Goal: Transaction & Acquisition: Book appointment/travel/reservation

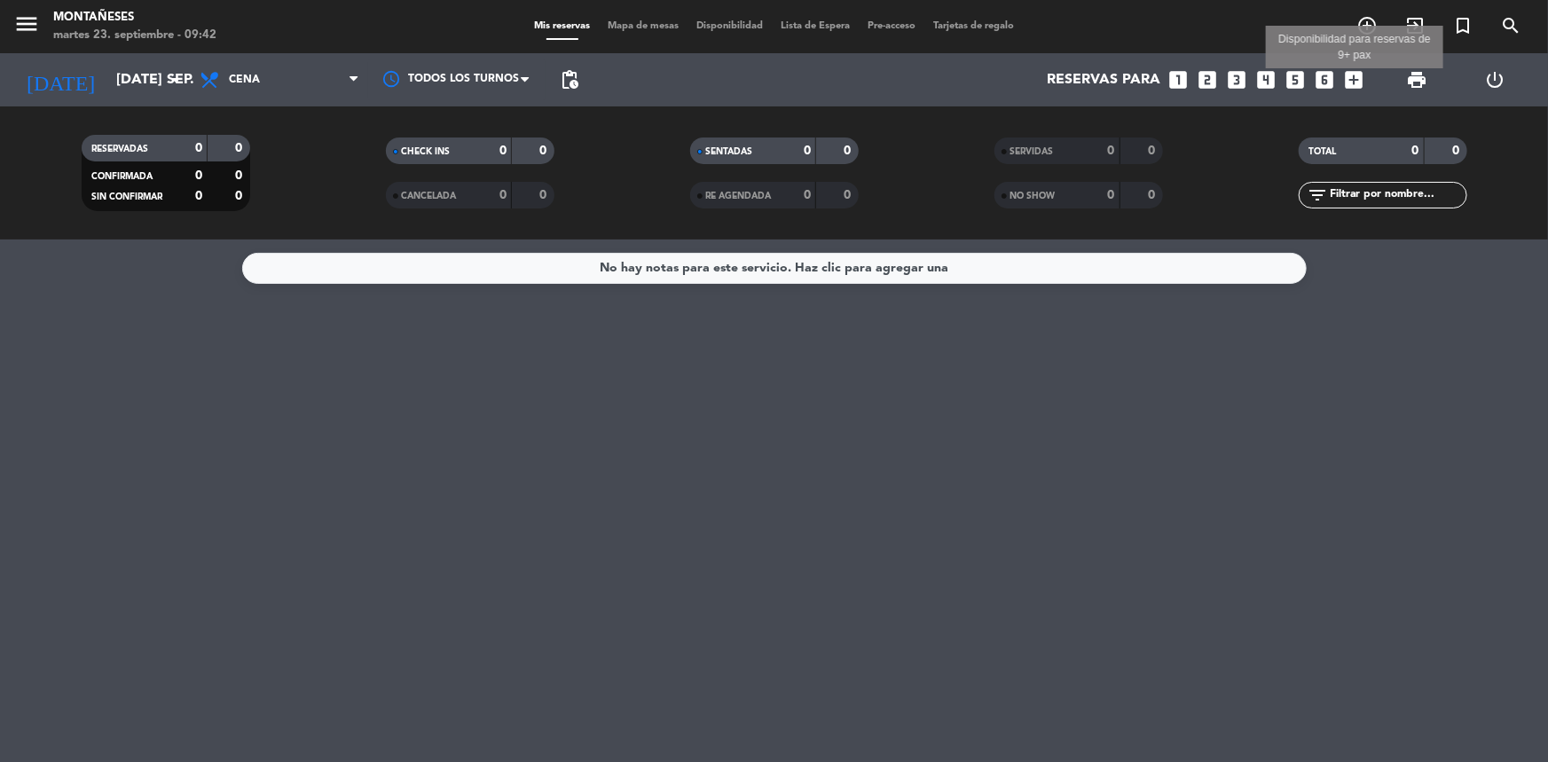
click at [1357, 78] on icon "add_box" at bounding box center [1353, 79] width 23 height 23
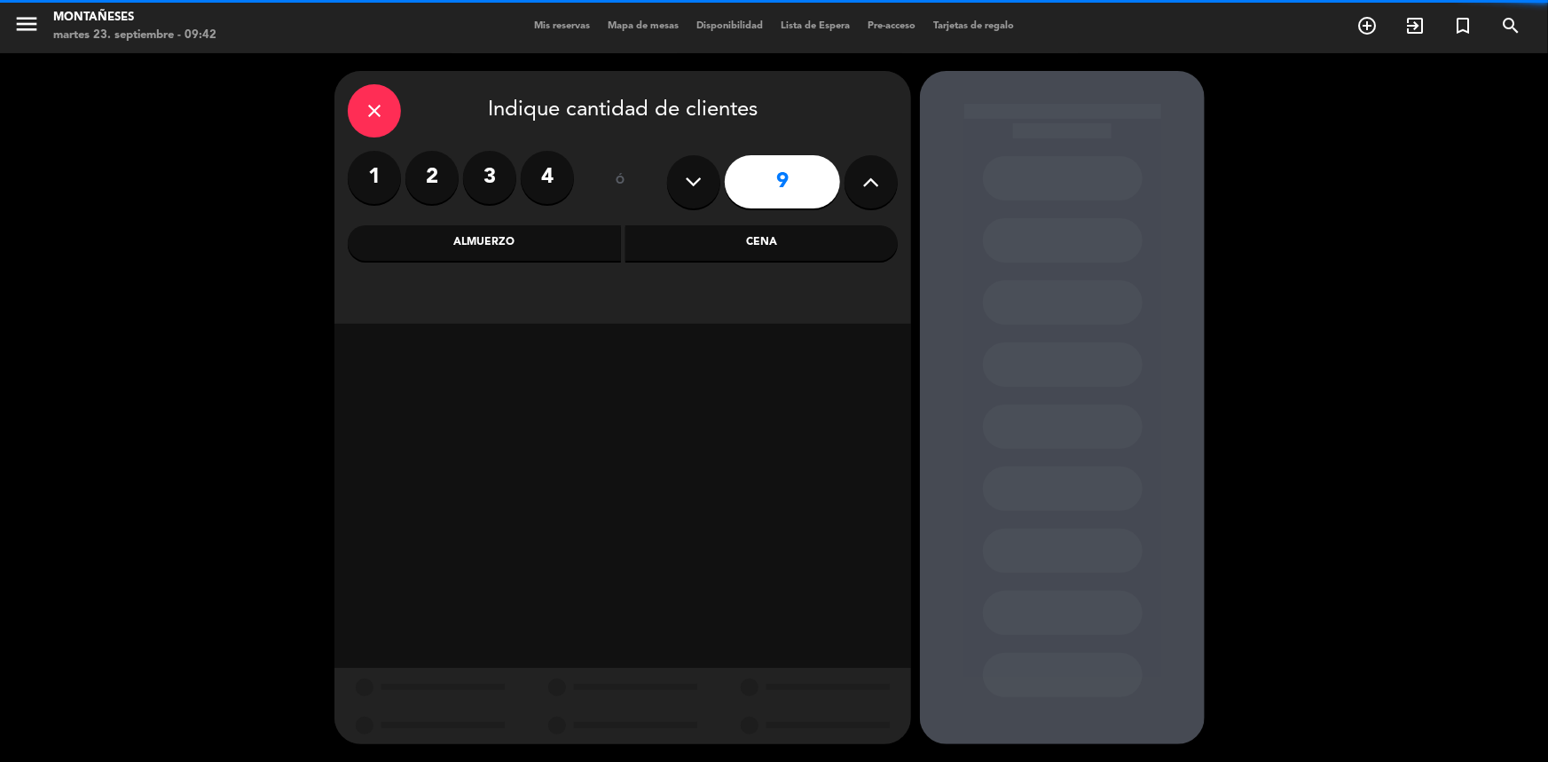
click at [708, 193] on button at bounding box center [693, 181] width 53 height 53
type input "8"
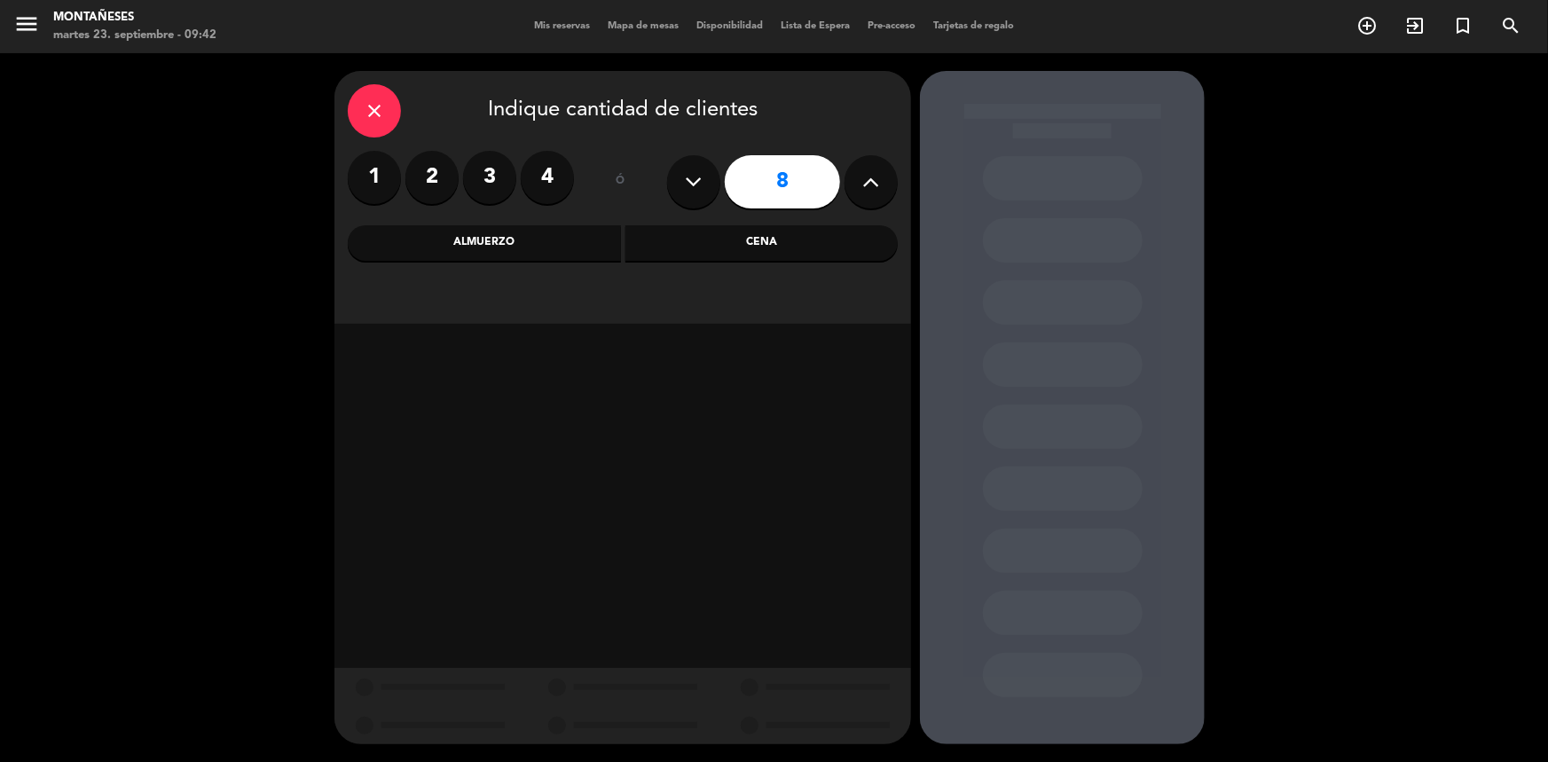
click at [798, 244] on div "Cena" at bounding box center [761, 242] width 273 height 35
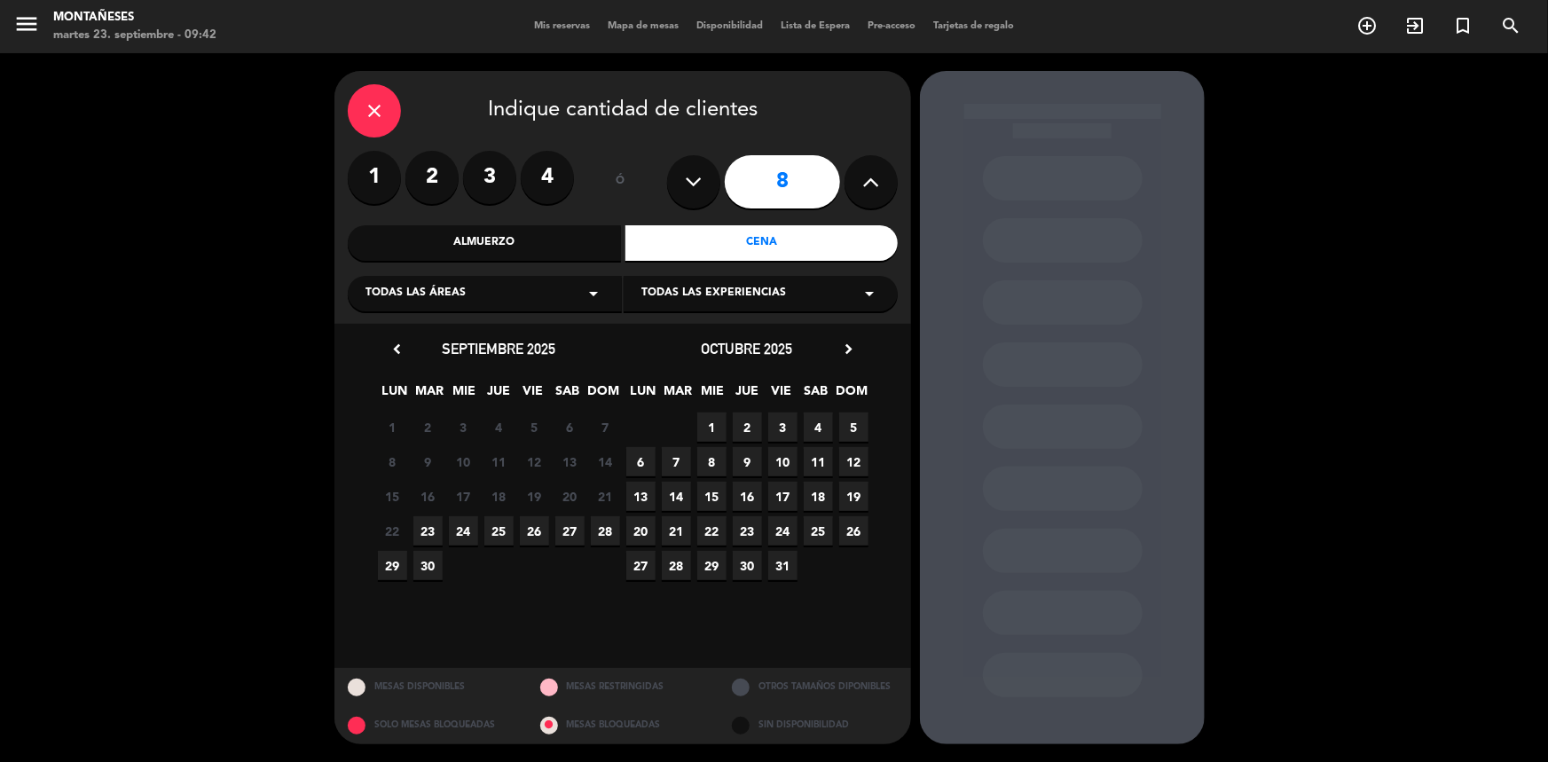
click at [434, 518] on span "23" at bounding box center [427, 530] width 29 height 29
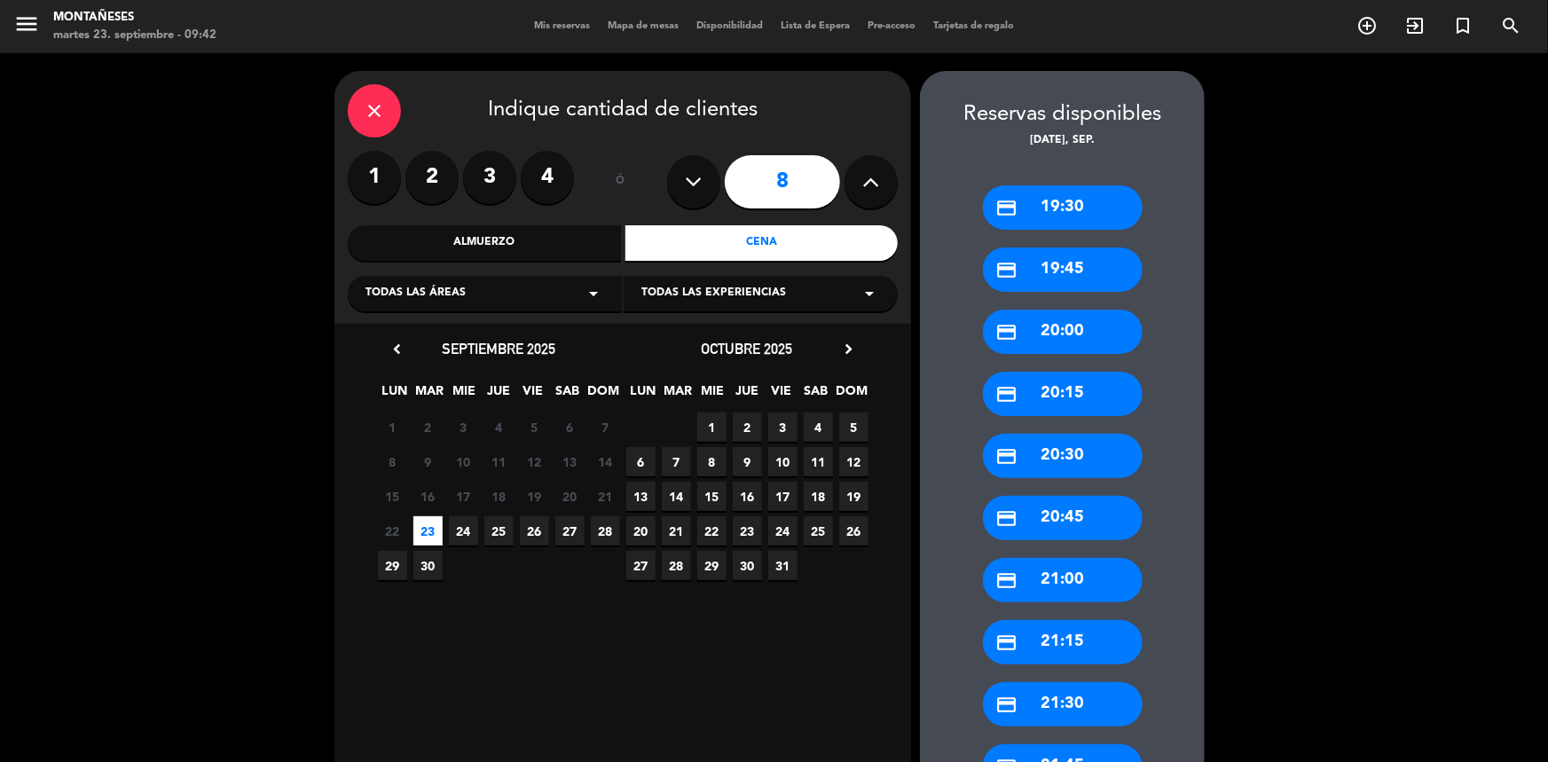
click at [1047, 711] on div "credit_card 21:30" at bounding box center [1063, 704] width 160 height 44
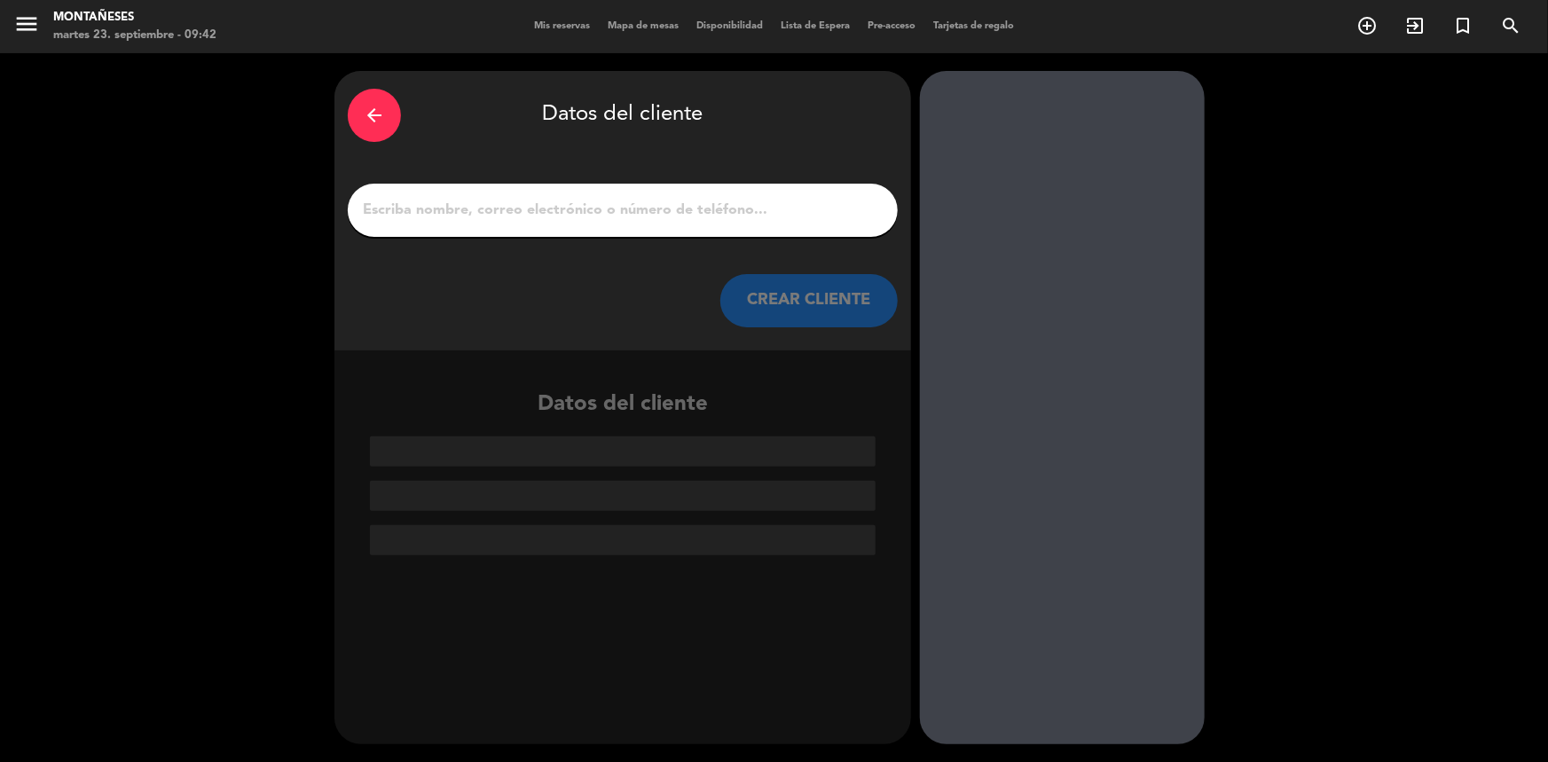
click at [460, 216] on input "1" at bounding box center [622, 210] width 523 height 25
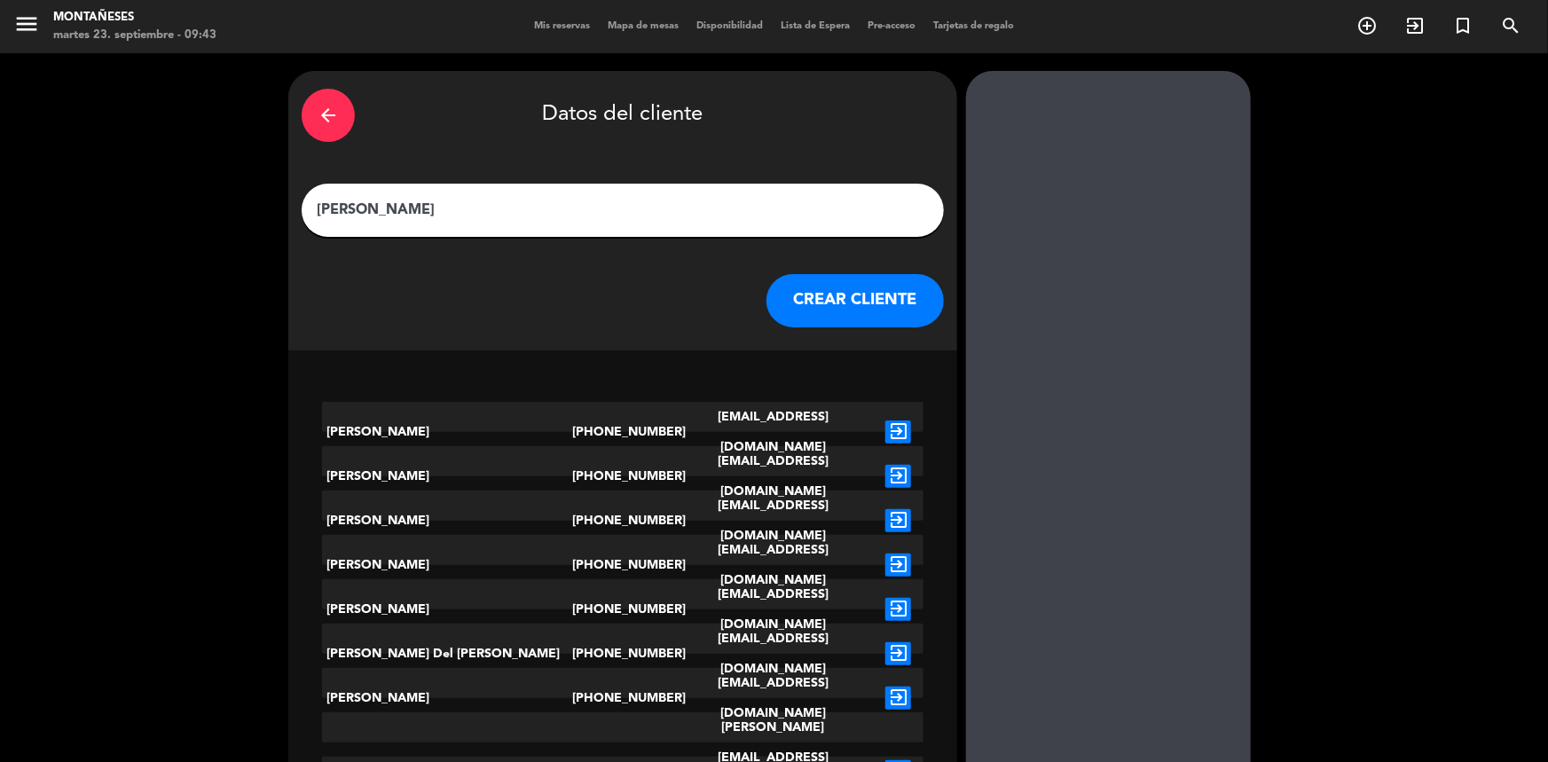
type input "[PERSON_NAME]"
click at [814, 293] on button "CREAR CLIENTE" at bounding box center [855, 300] width 177 height 53
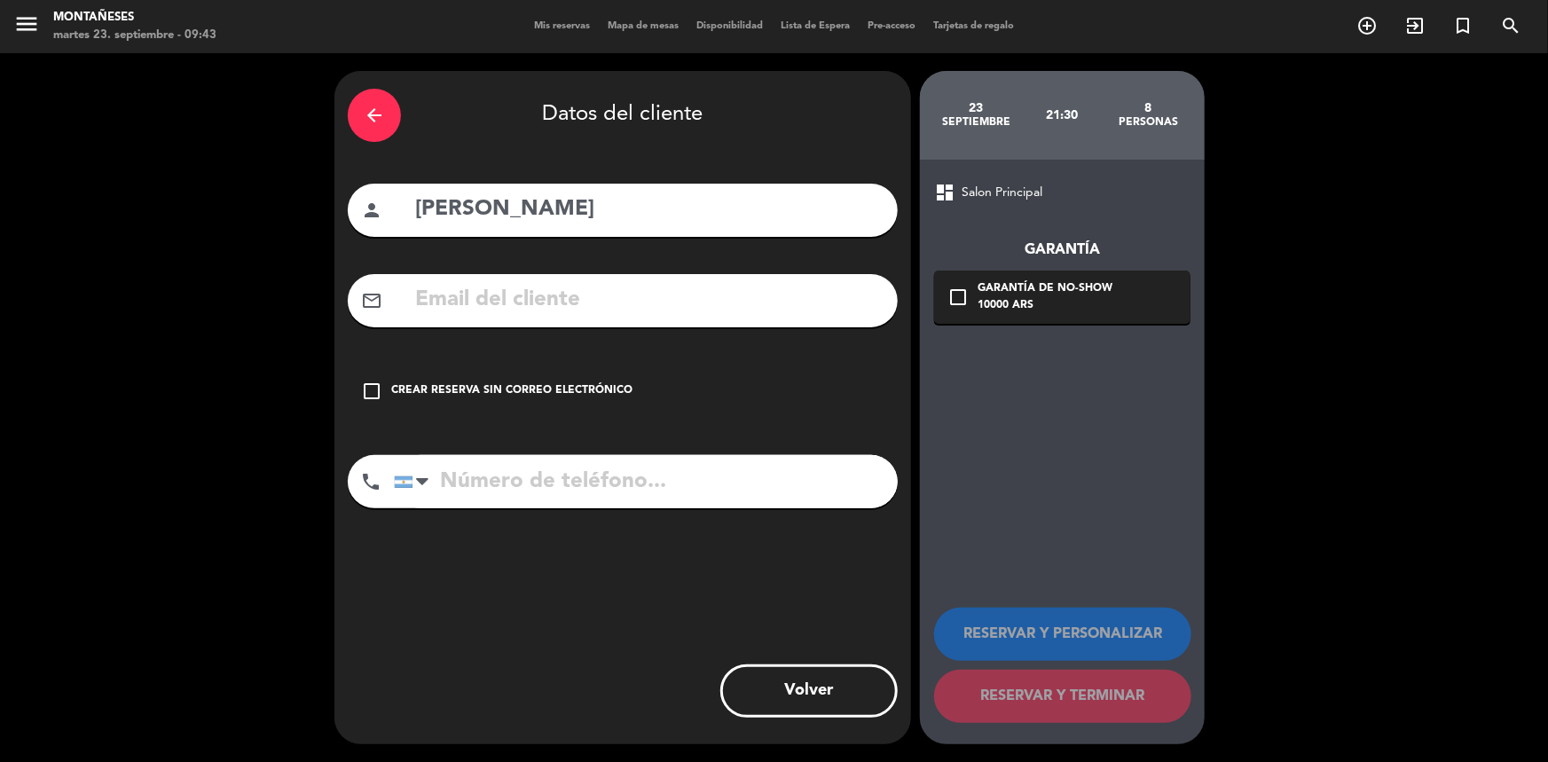
click at [501, 381] on div "check_box_outline_blank Crear reserva sin correo electrónico" at bounding box center [623, 391] width 550 height 53
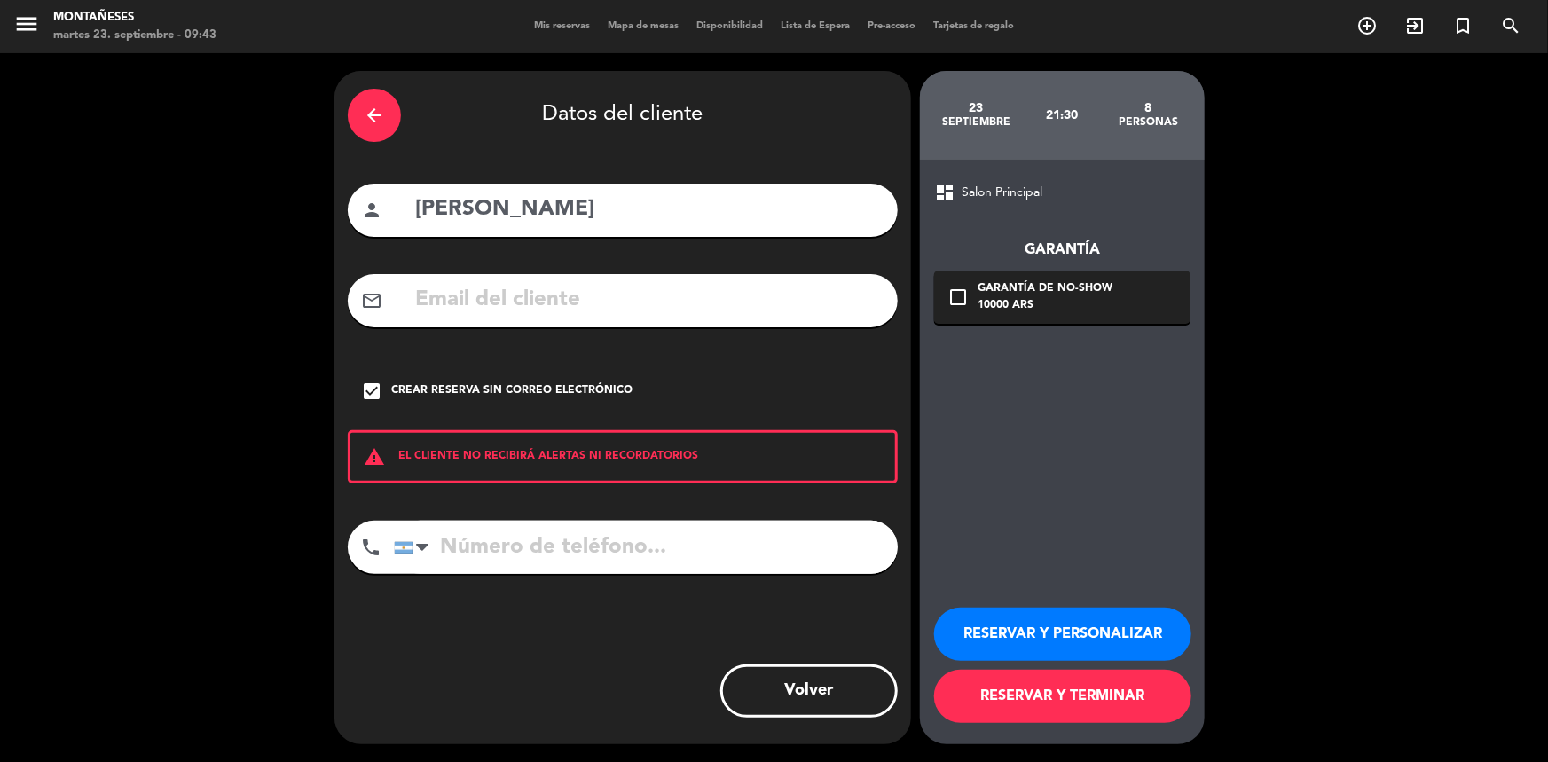
click at [995, 705] on button "RESERVAR Y TERMINAR" at bounding box center [1062, 696] width 257 height 53
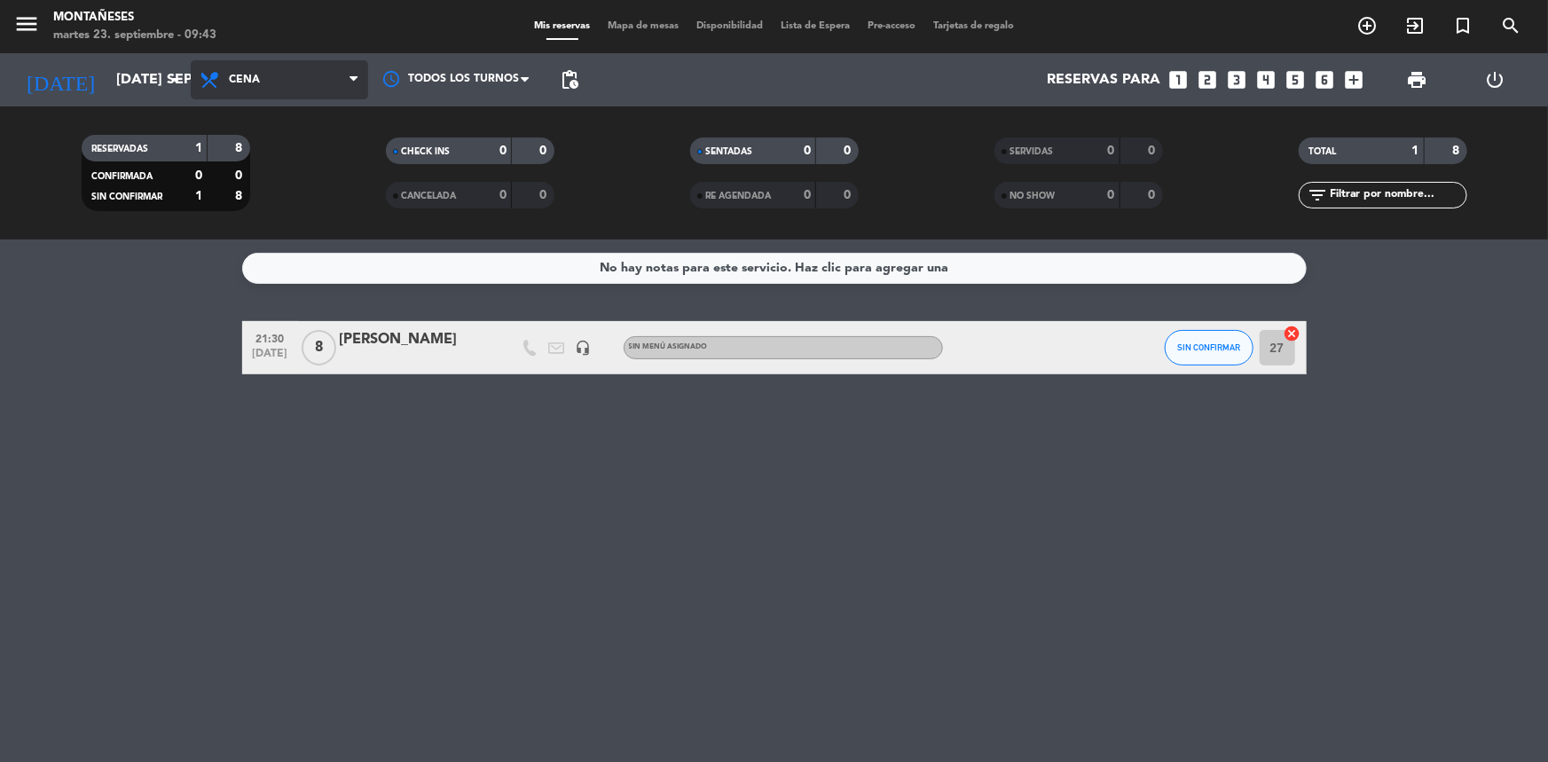
click at [246, 89] on span "Cena" at bounding box center [279, 79] width 177 height 39
click at [224, 162] on div "menu Montañeses martes 23. septiembre - 09:43 Mis reservas Mapa de mesas Dispon…" at bounding box center [774, 120] width 1548 height 240
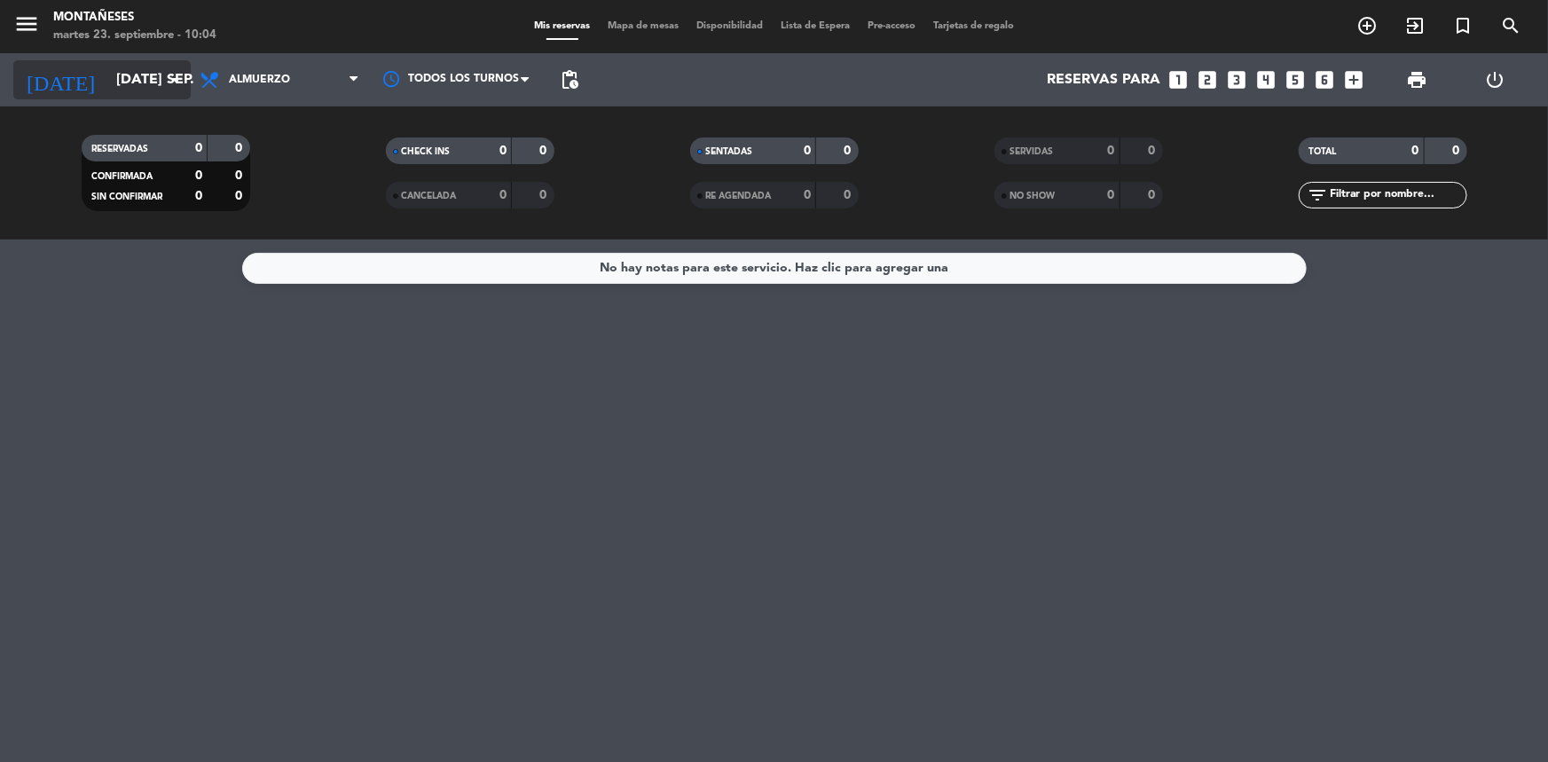
click at [126, 71] on input "[DATE] sep." at bounding box center [200, 80] width 187 height 35
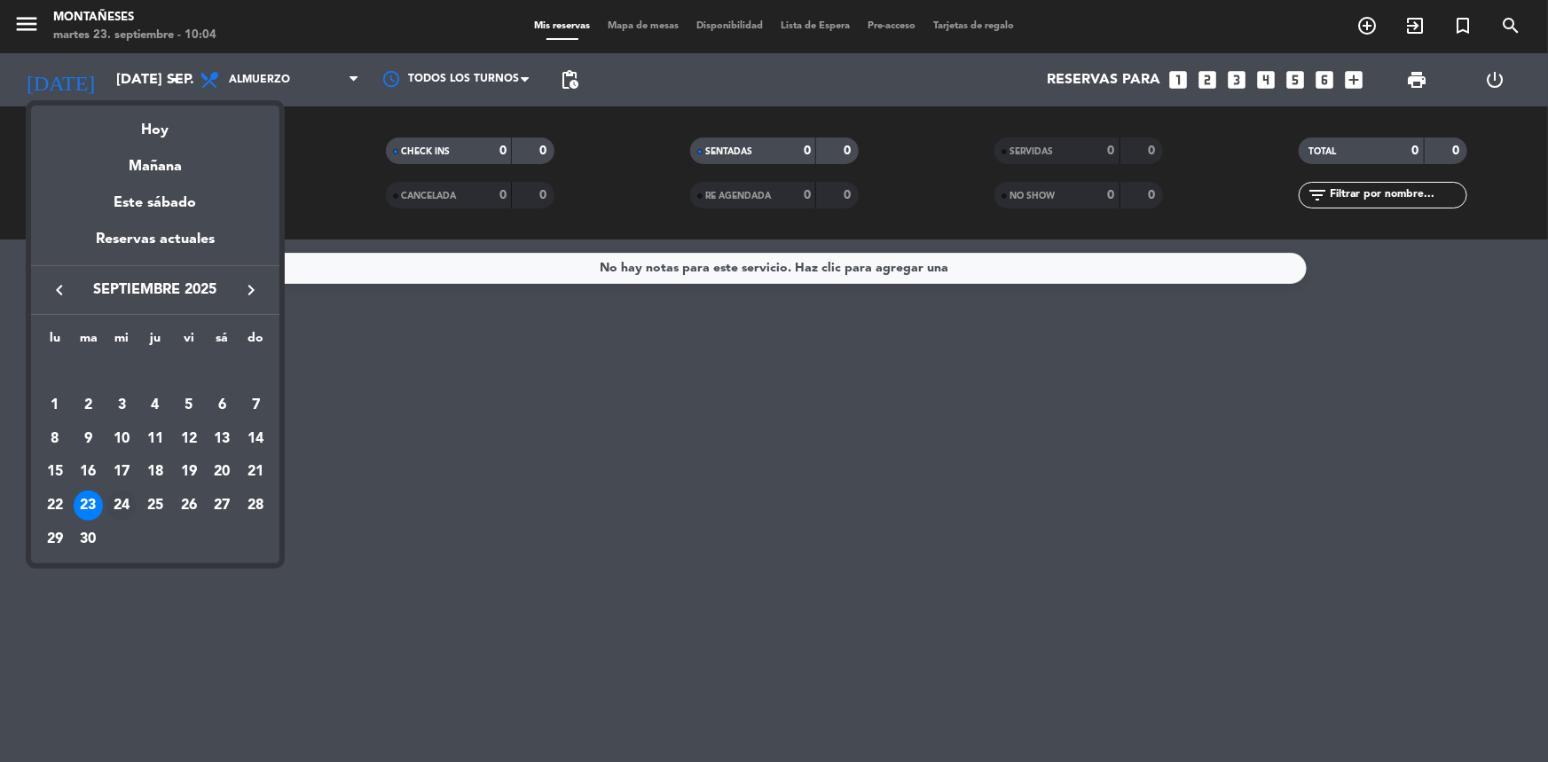
click at [128, 498] on div "24" at bounding box center [121, 506] width 30 height 30
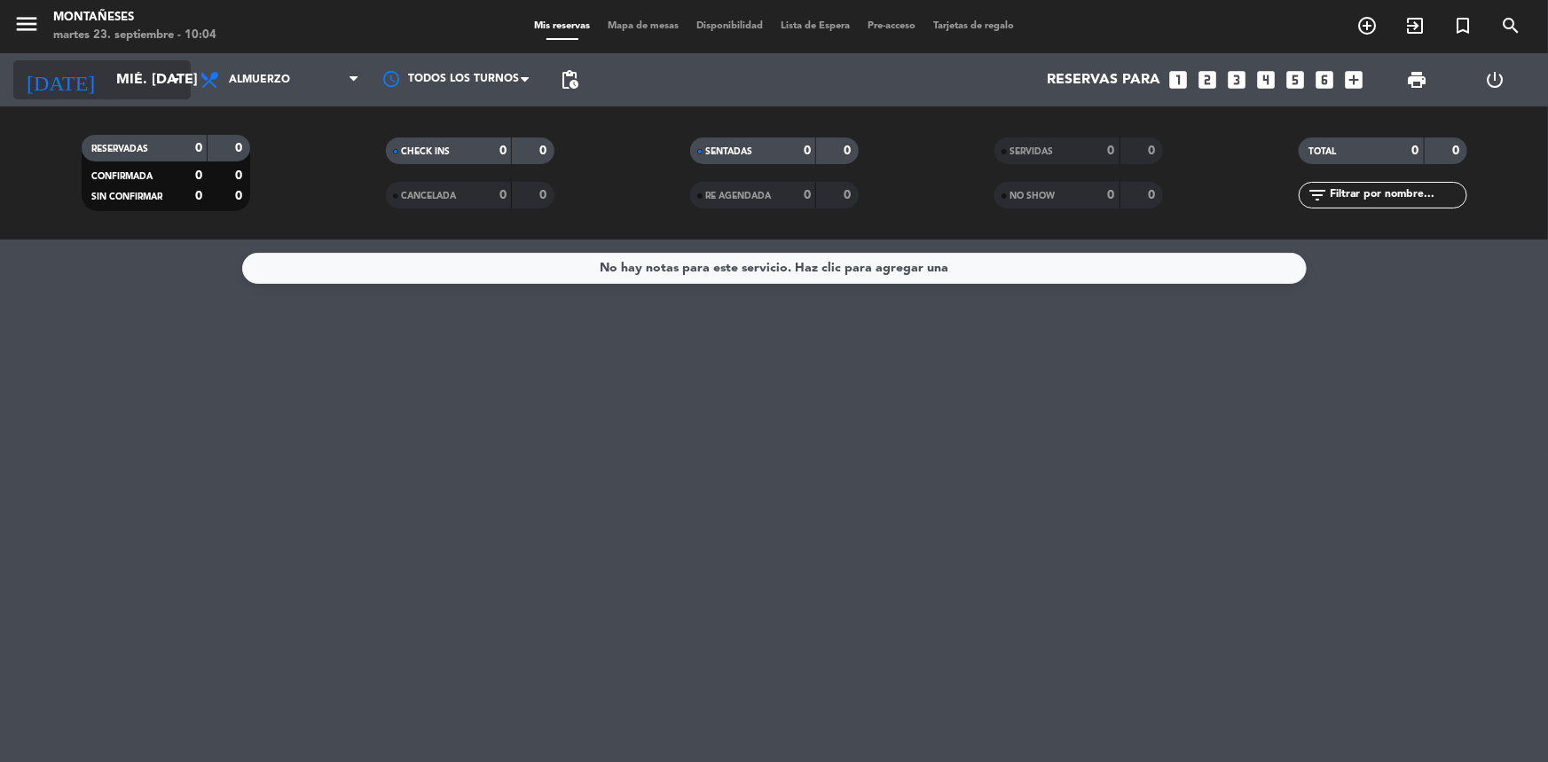
click at [120, 83] on input "mié. [DATE]" at bounding box center [200, 80] width 187 height 35
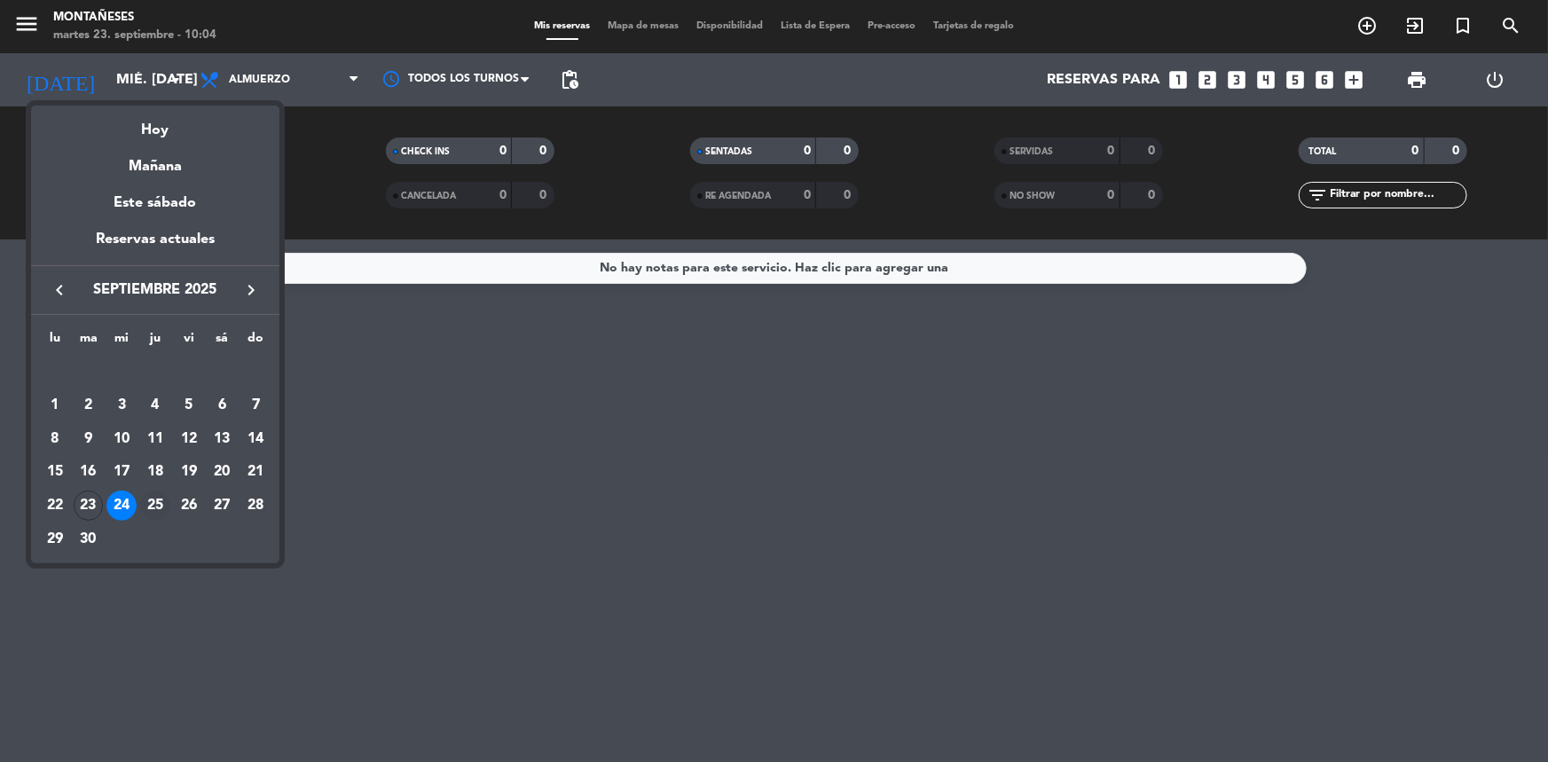
click at [159, 495] on div "25" at bounding box center [155, 506] width 30 height 30
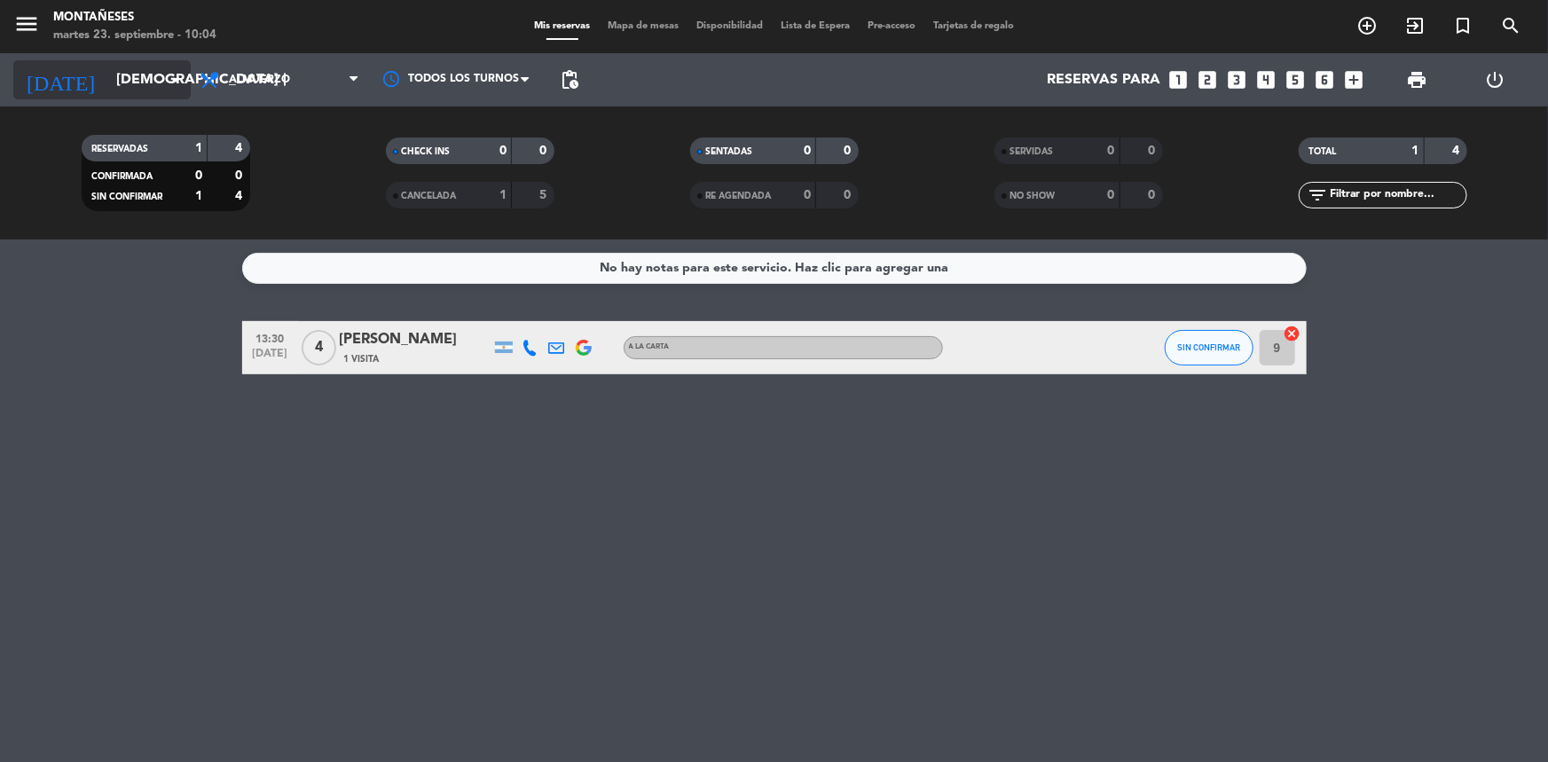
click at [110, 75] on input "[DEMOGRAPHIC_DATA] [DATE]" at bounding box center [200, 80] width 187 height 35
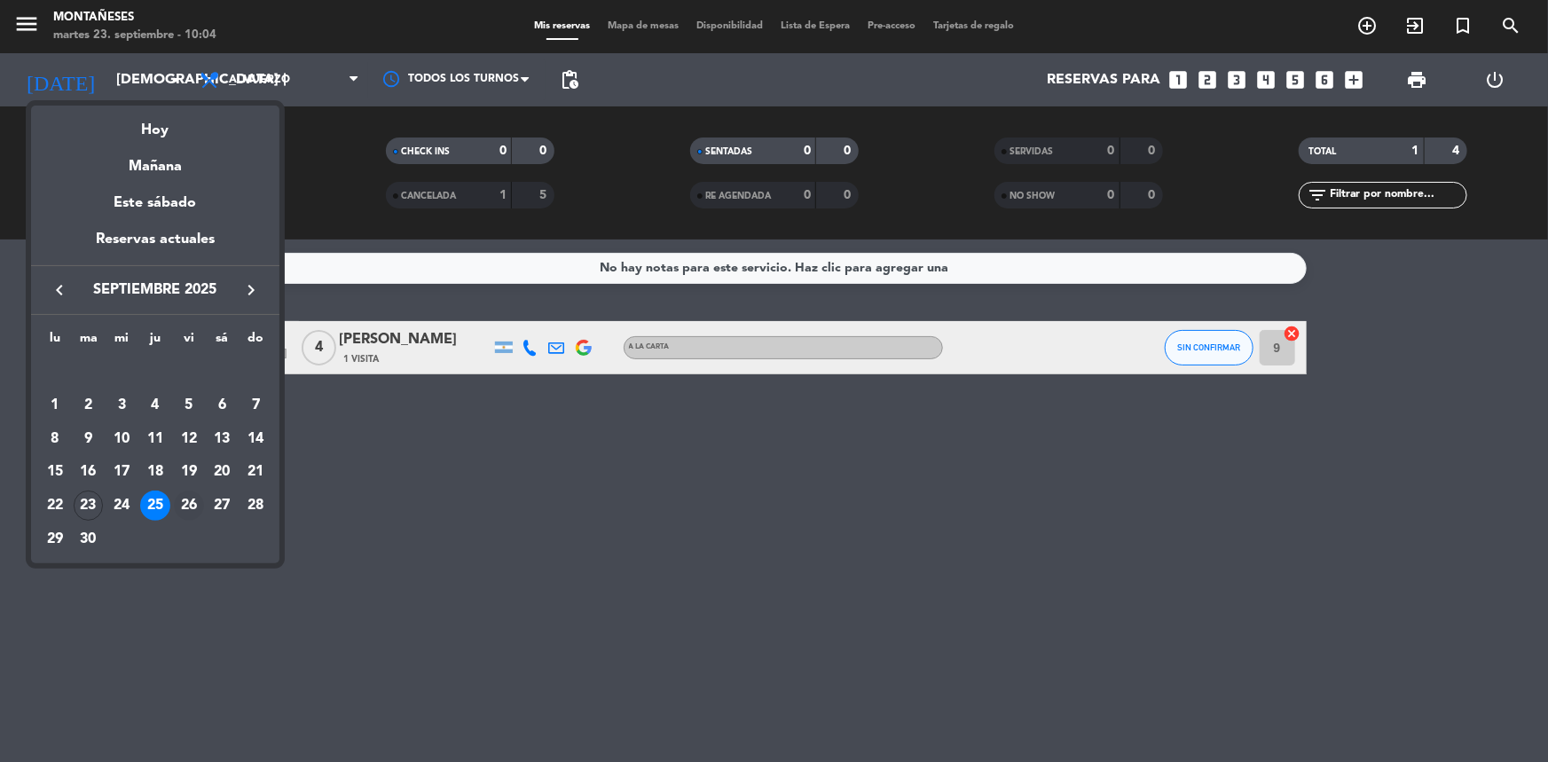
click at [187, 506] on div "26" at bounding box center [189, 506] width 30 height 30
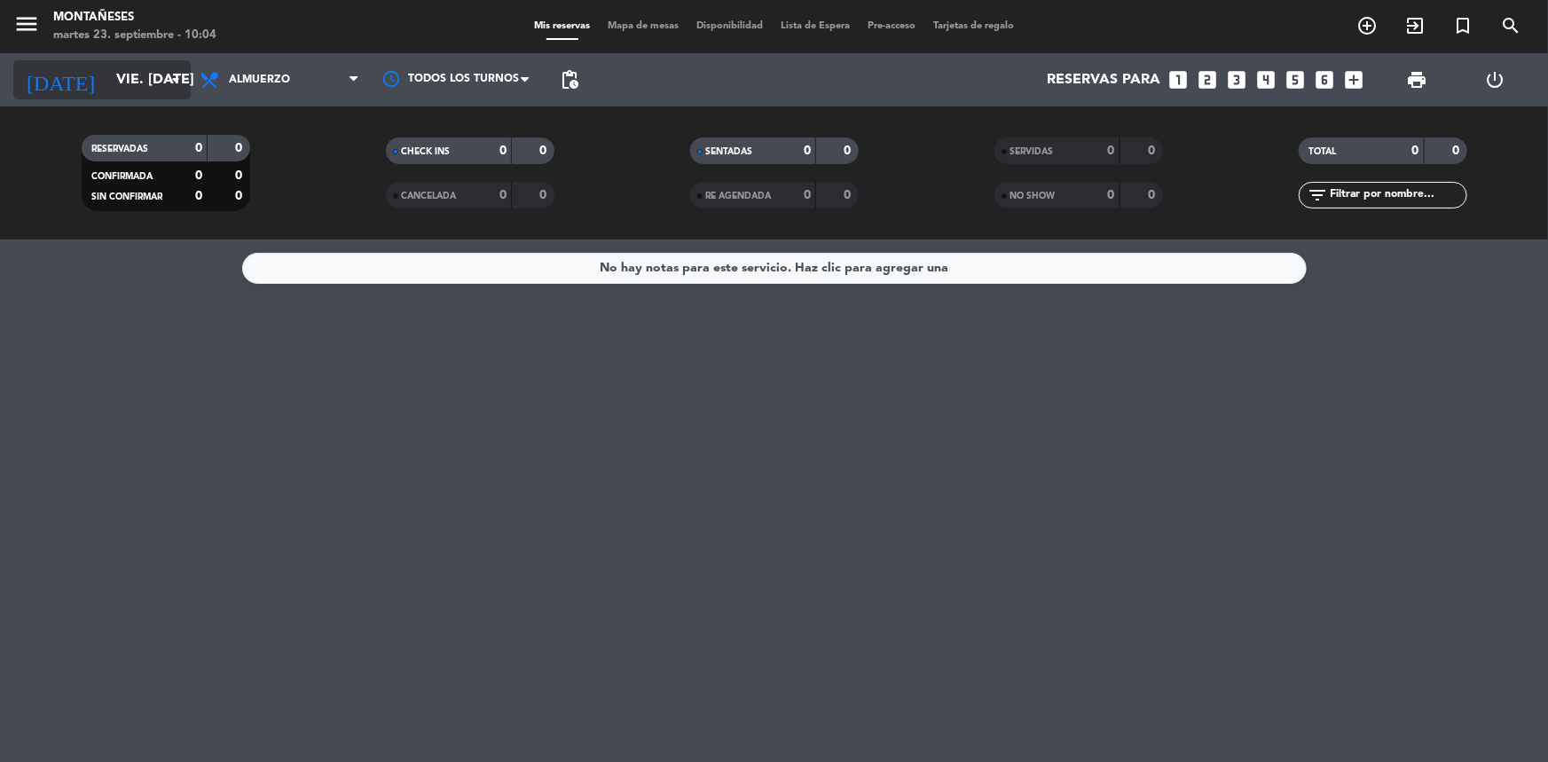
click at [125, 88] on input "vie. [DATE]" at bounding box center [200, 80] width 187 height 35
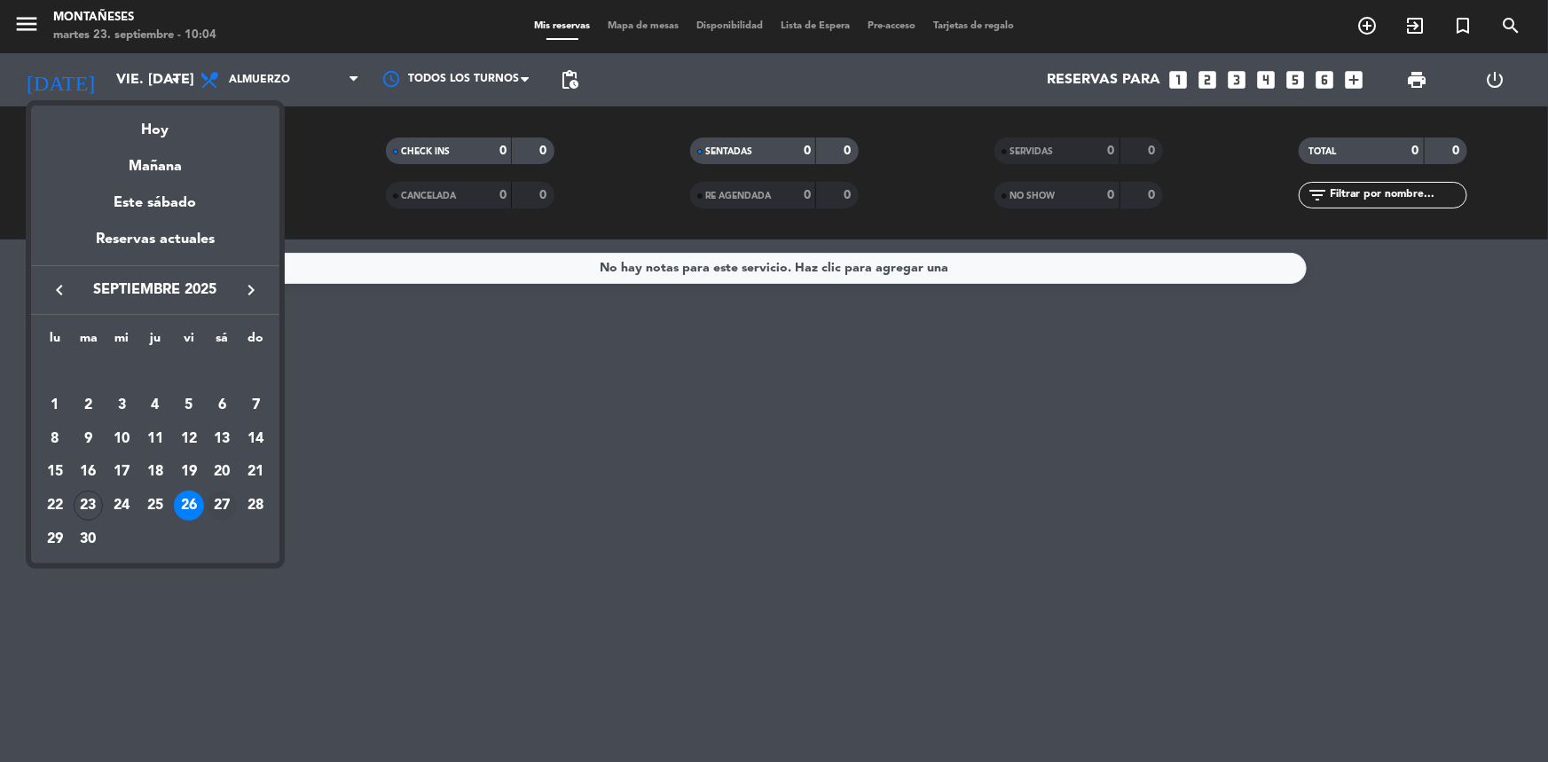
click at [216, 506] on div "27" at bounding box center [222, 506] width 30 height 30
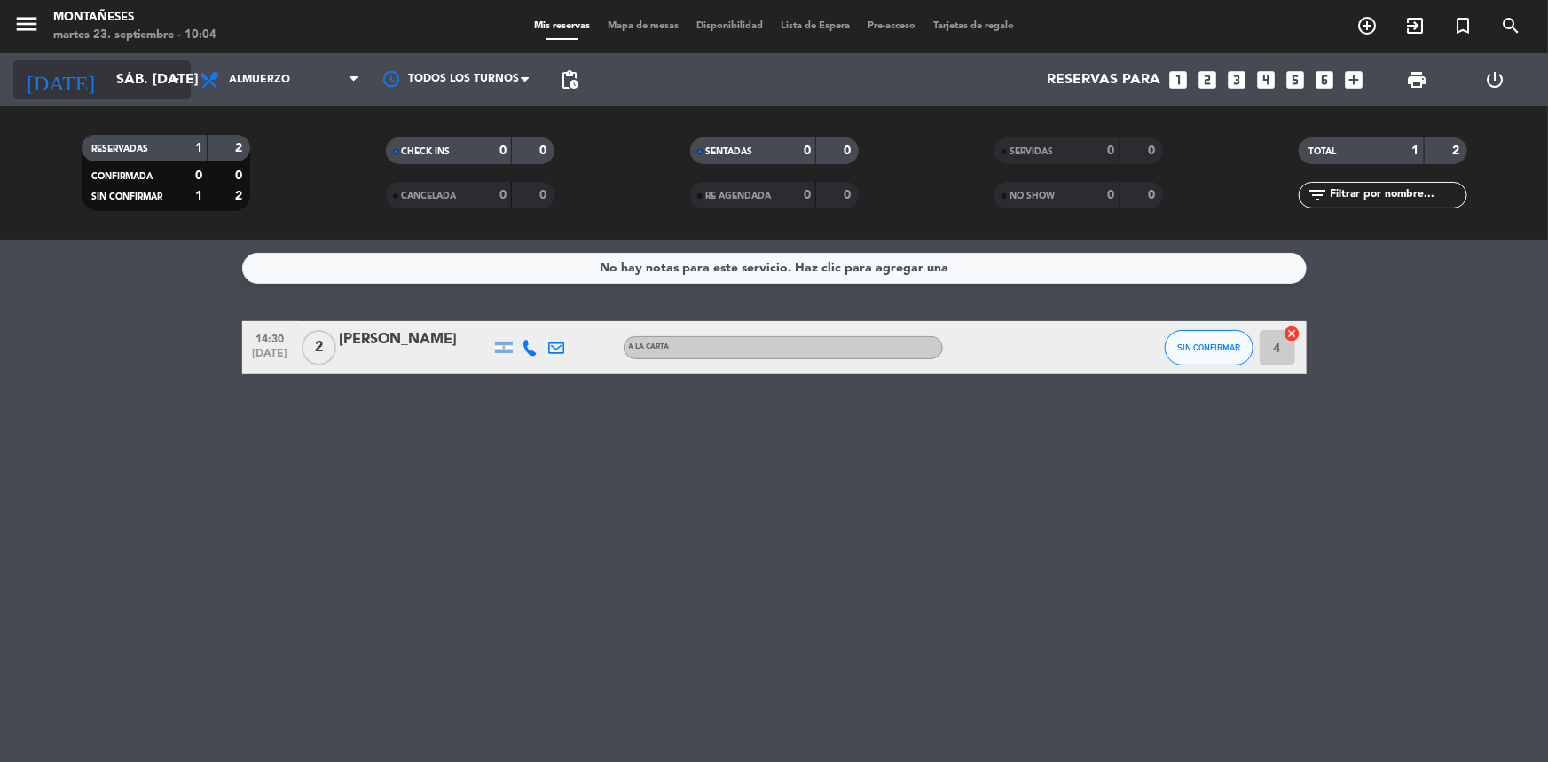
click at [137, 96] on input "sáb. [DATE]" at bounding box center [200, 80] width 187 height 35
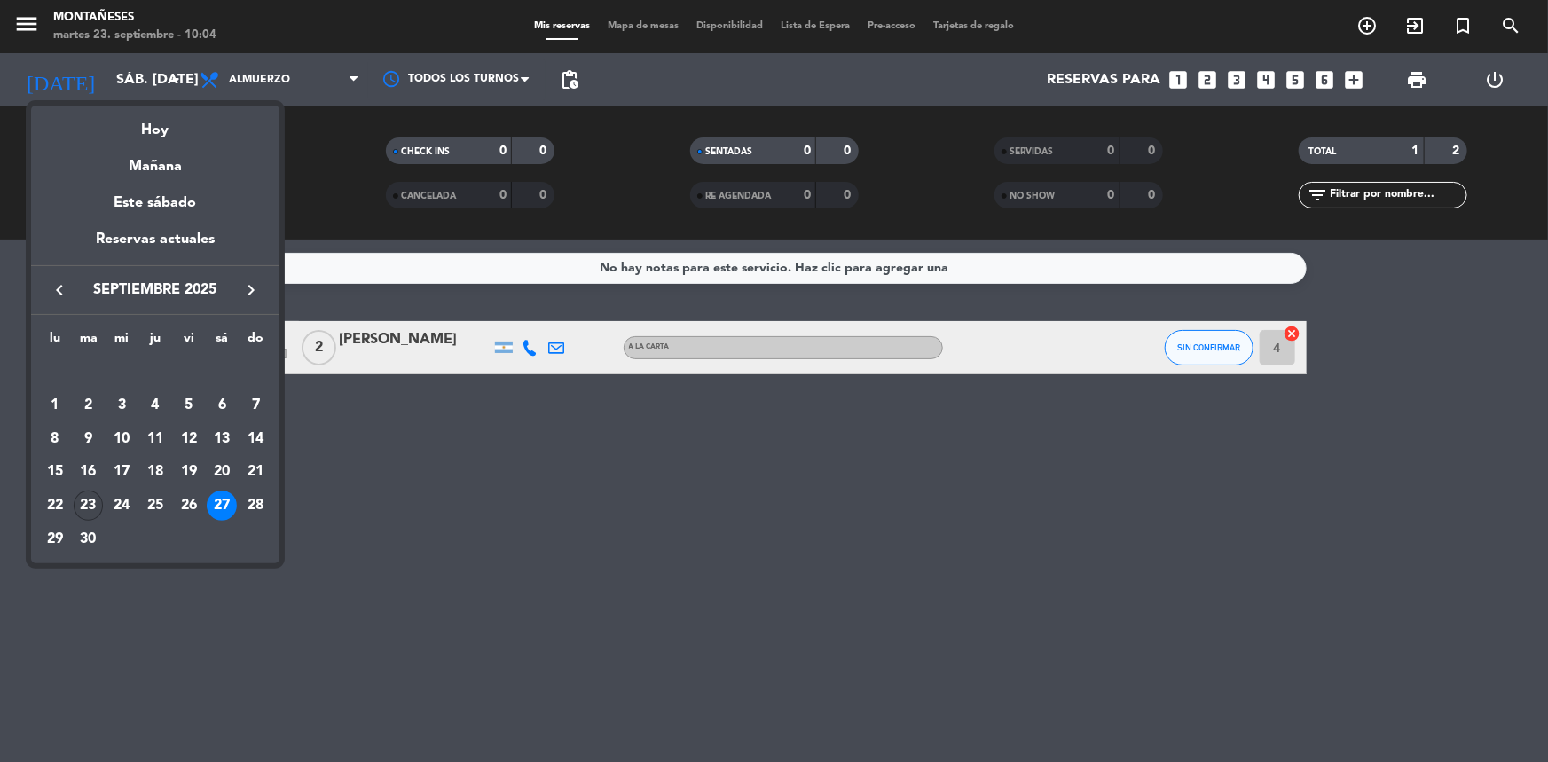
click at [88, 492] on div "23" at bounding box center [89, 506] width 30 height 30
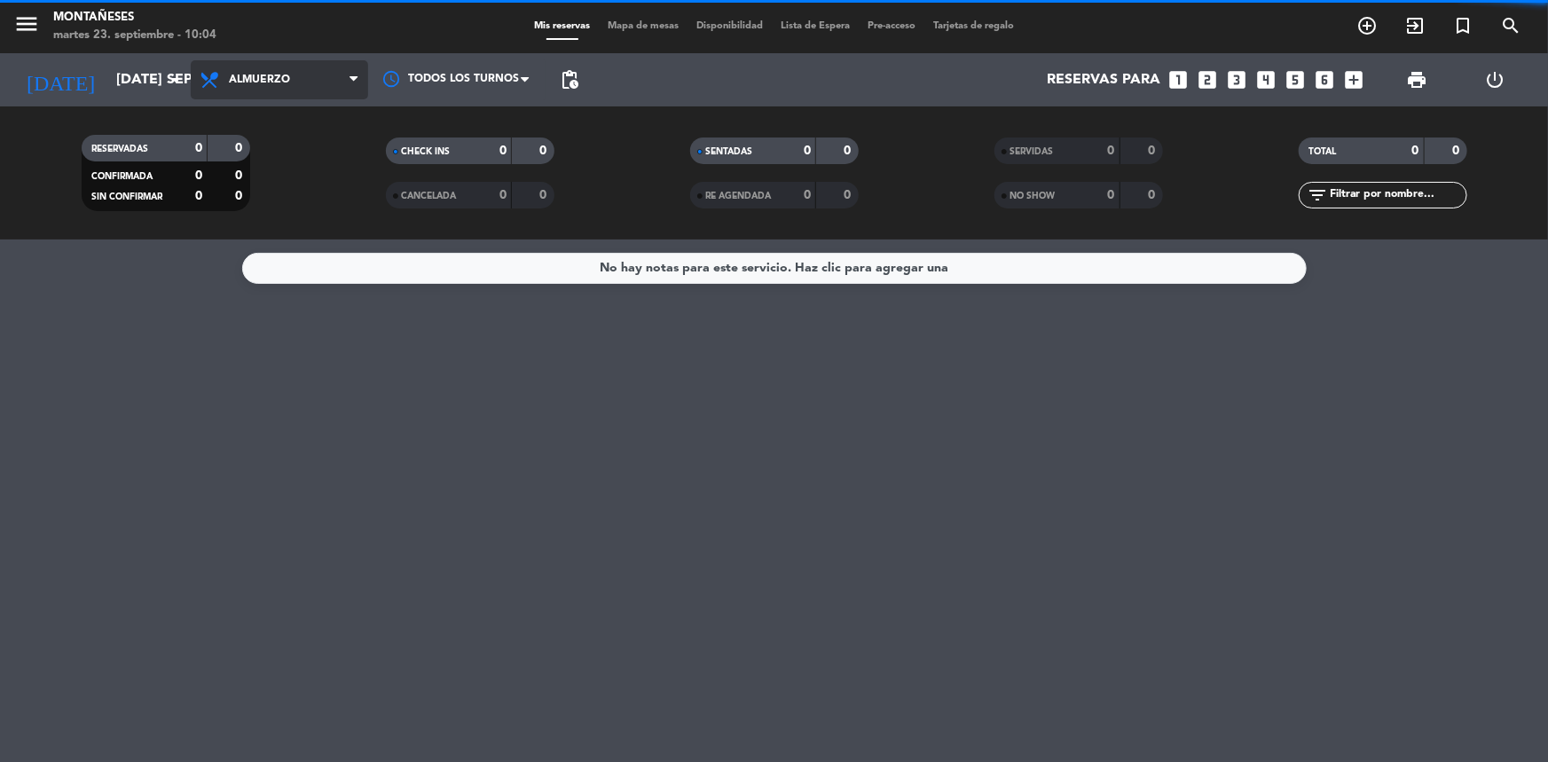
click at [309, 90] on span "Almuerzo" at bounding box center [279, 79] width 177 height 39
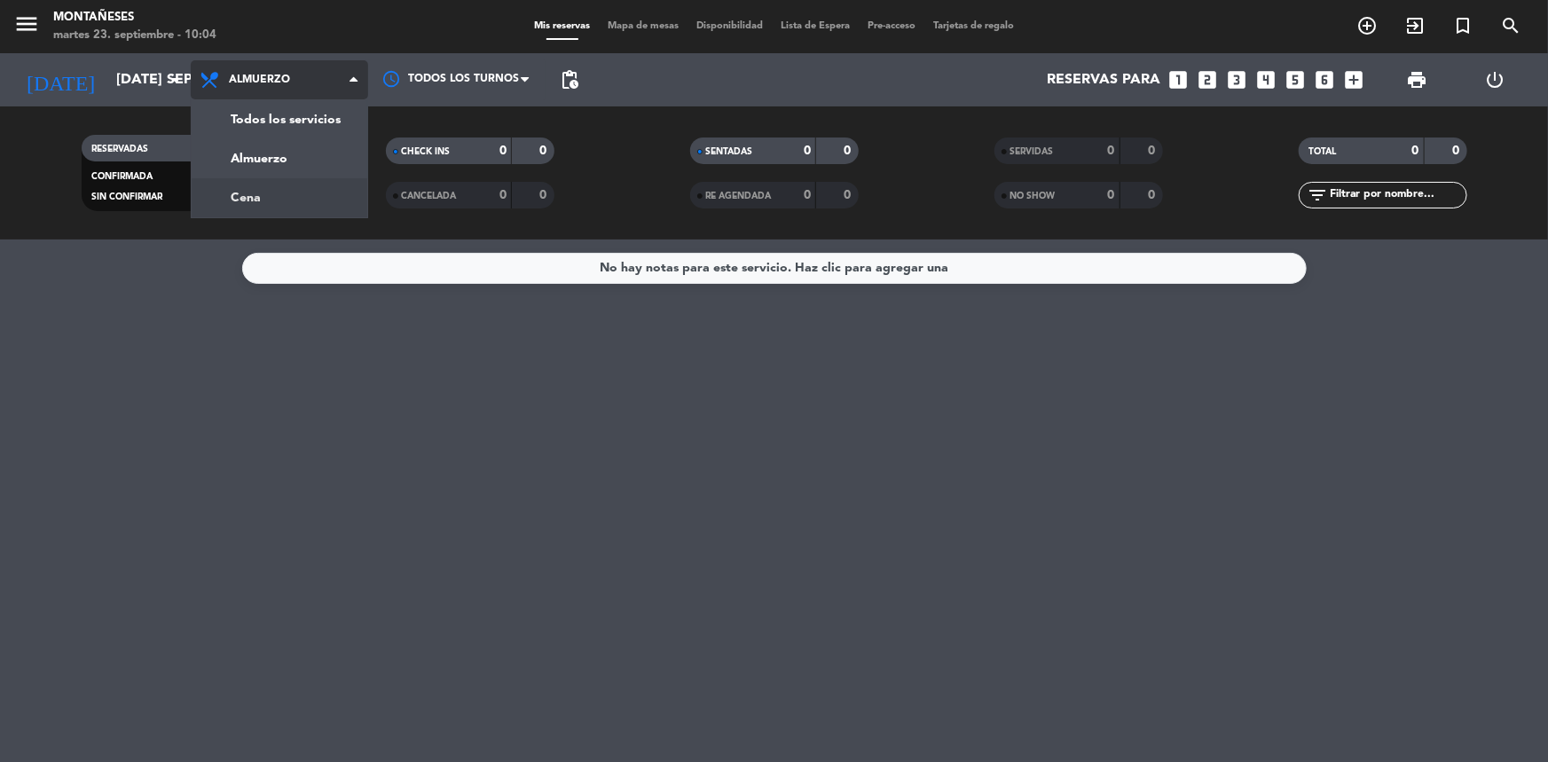
click at [322, 201] on div "menu Montañeses martes 23. septiembre - 10:04 Mis reservas Mapa de mesas Dispon…" at bounding box center [774, 120] width 1548 height 240
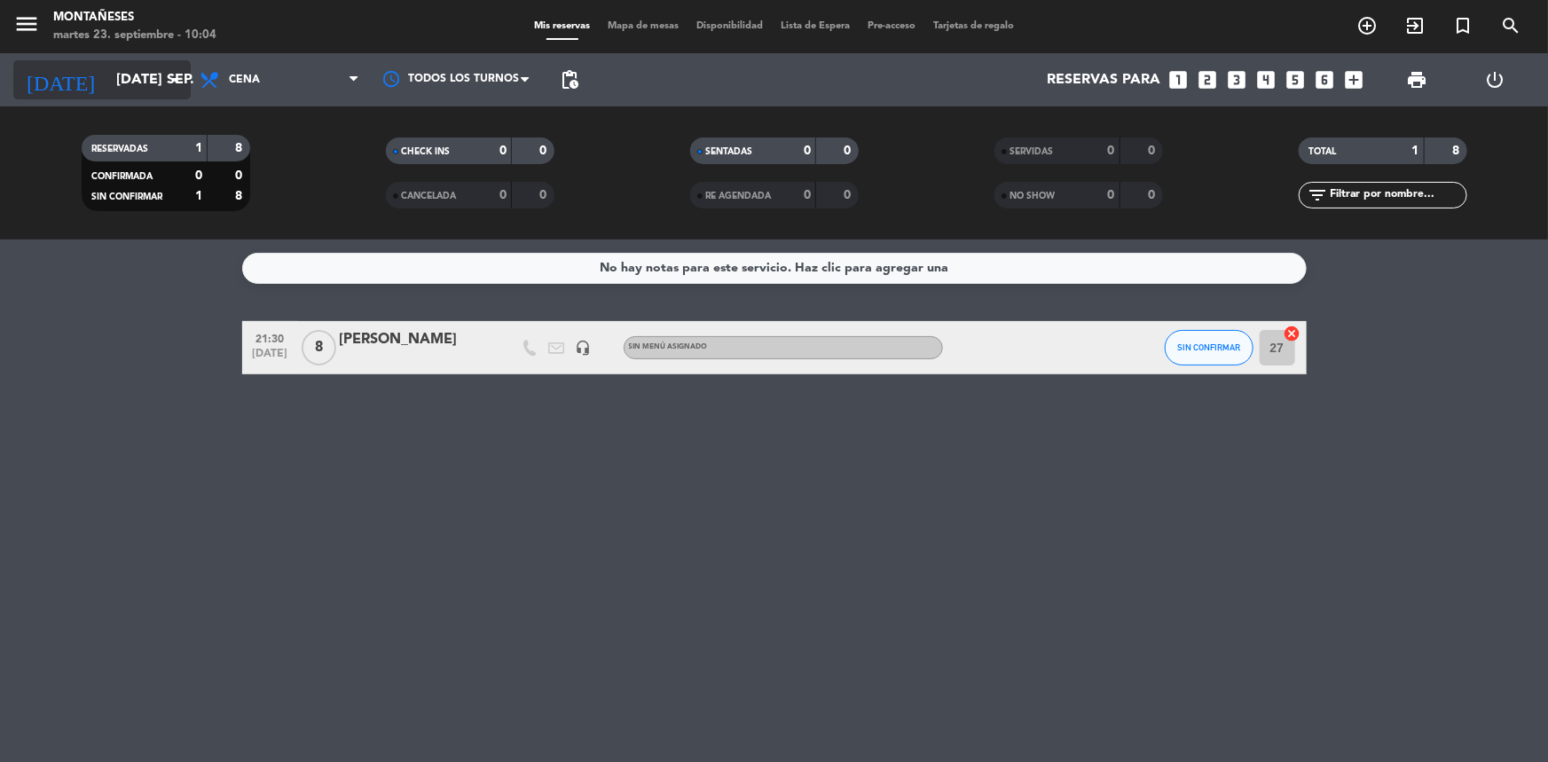
click at [131, 87] on input "[DATE] sep." at bounding box center [200, 80] width 187 height 35
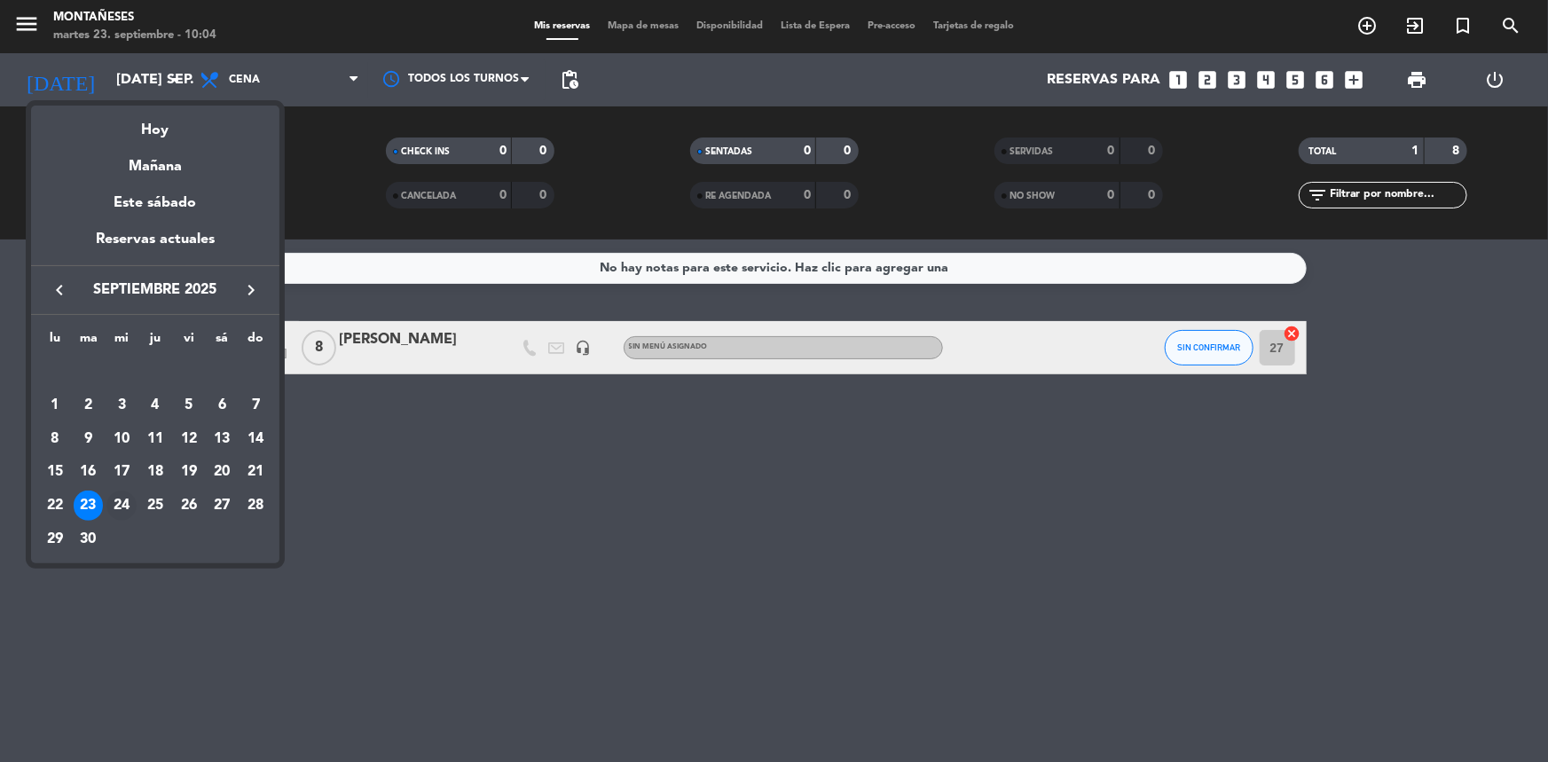
click at [130, 501] on div "24" at bounding box center [121, 506] width 30 height 30
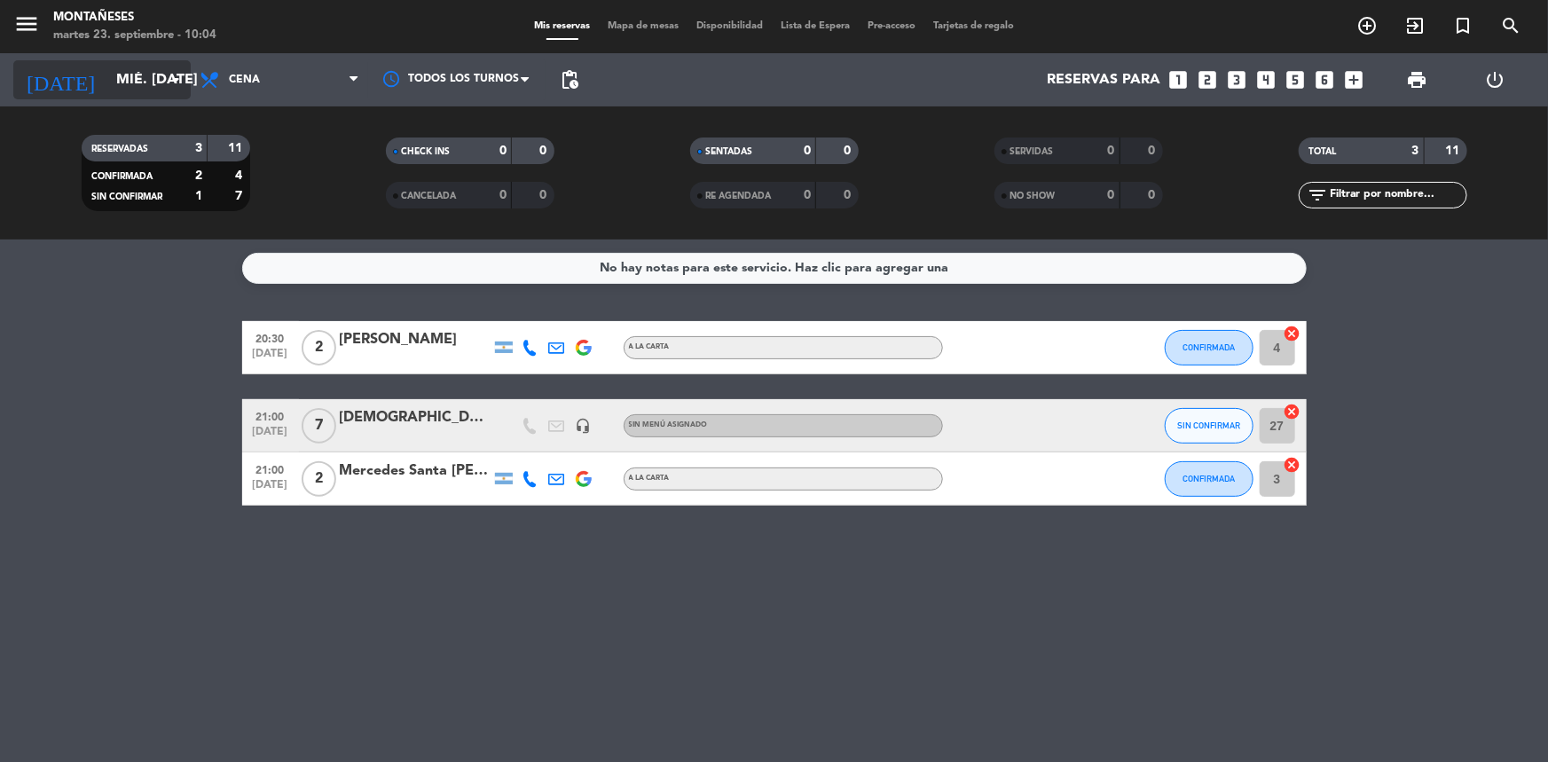
click at [122, 81] on input "mié. [DATE]" at bounding box center [200, 80] width 187 height 35
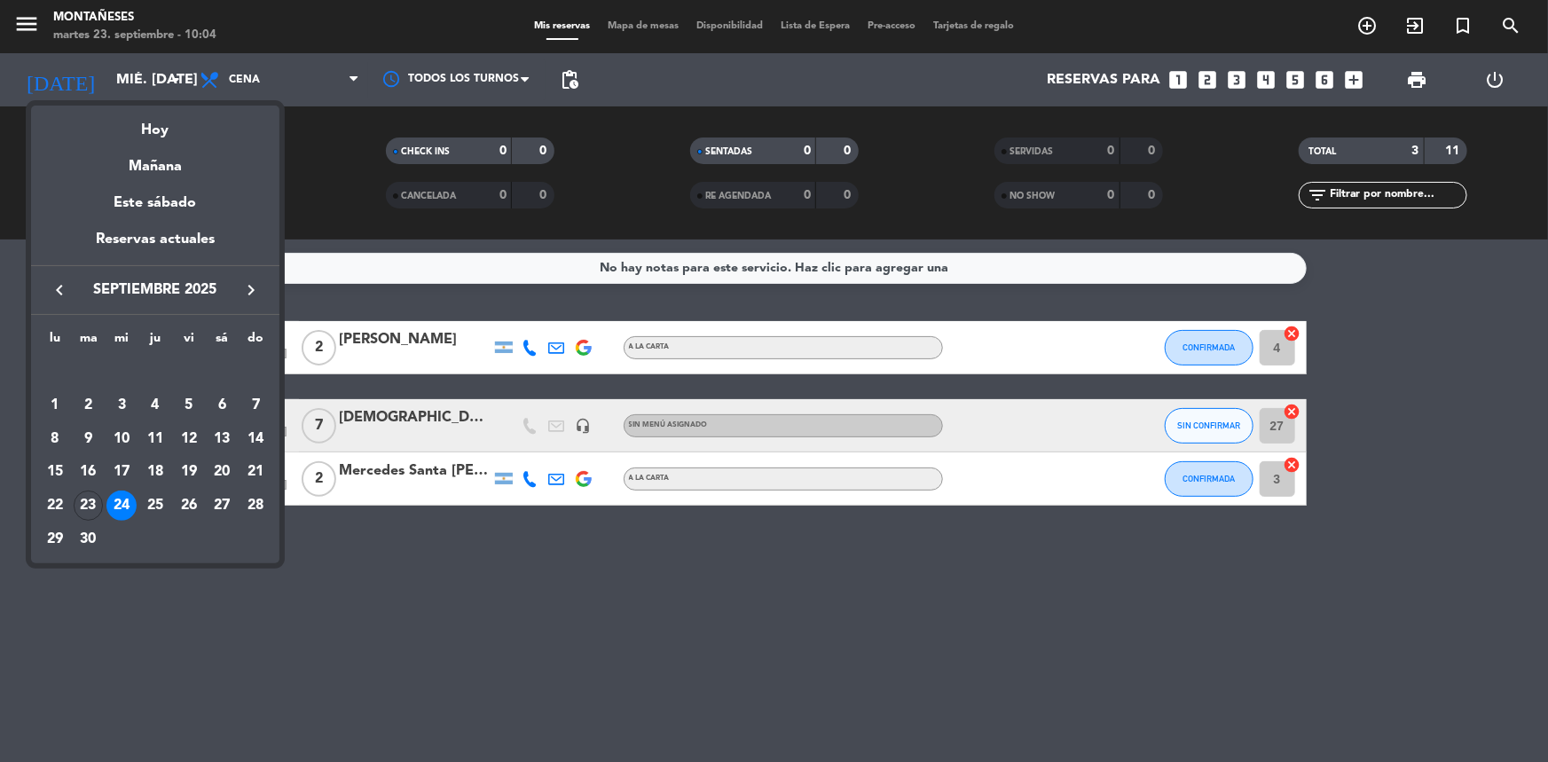
click at [269, 577] on div at bounding box center [774, 381] width 1548 height 762
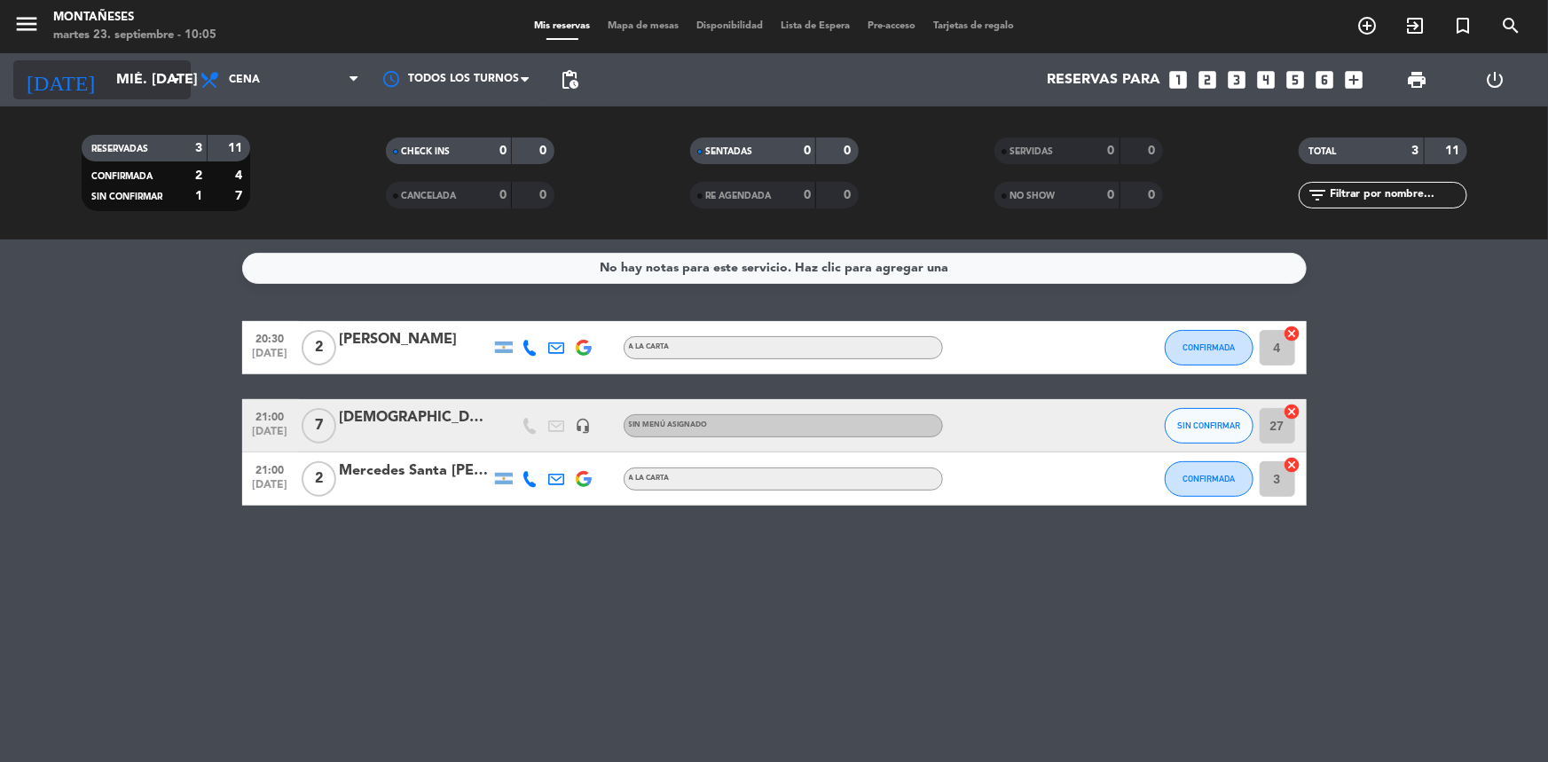
click at [107, 83] on input "mié. [DATE]" at bounding box center [200, 80] width 187 height 35
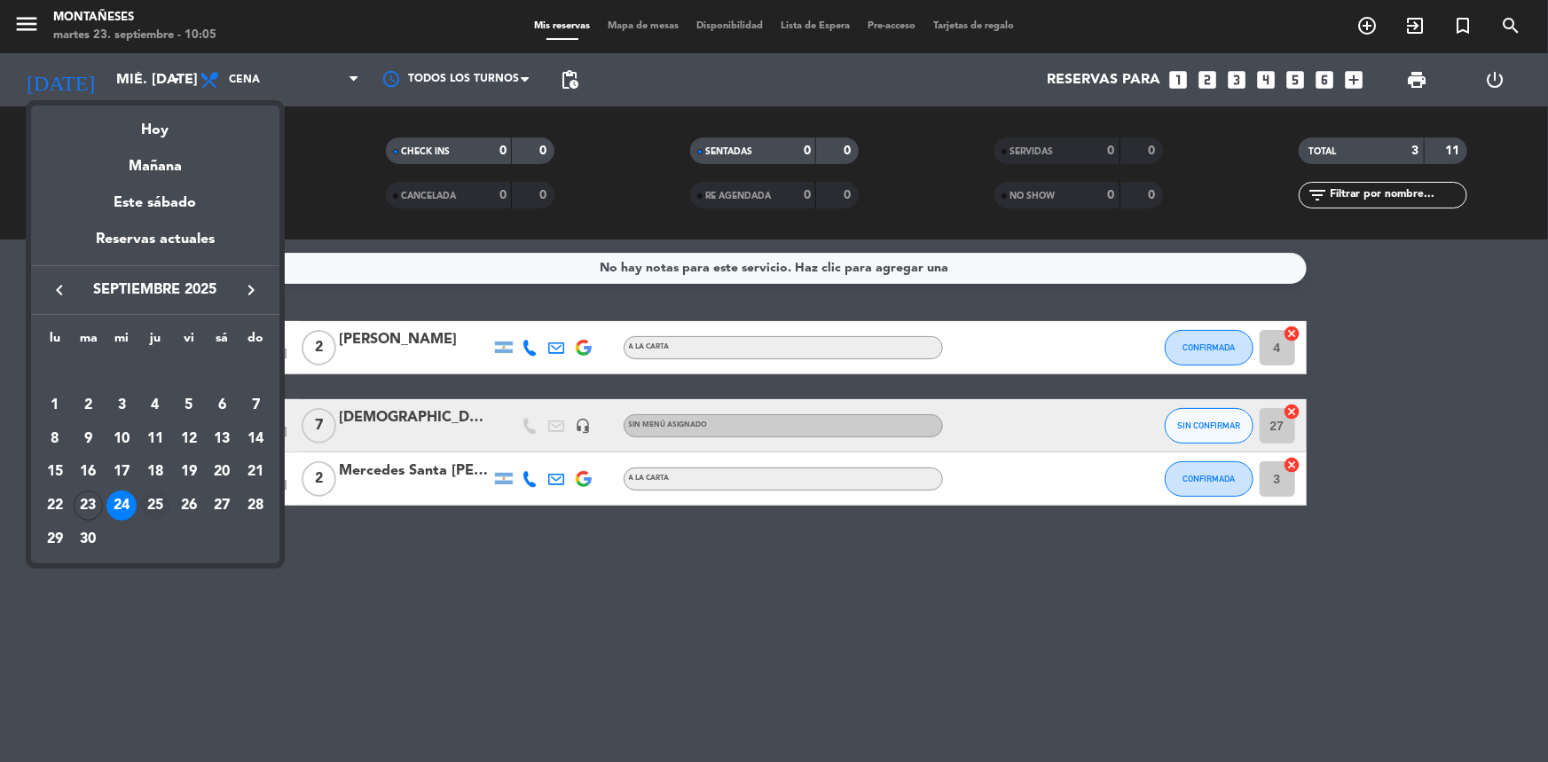
click at [153, 506] on div "25" at bounding box center [155, 506] width 30 height 30
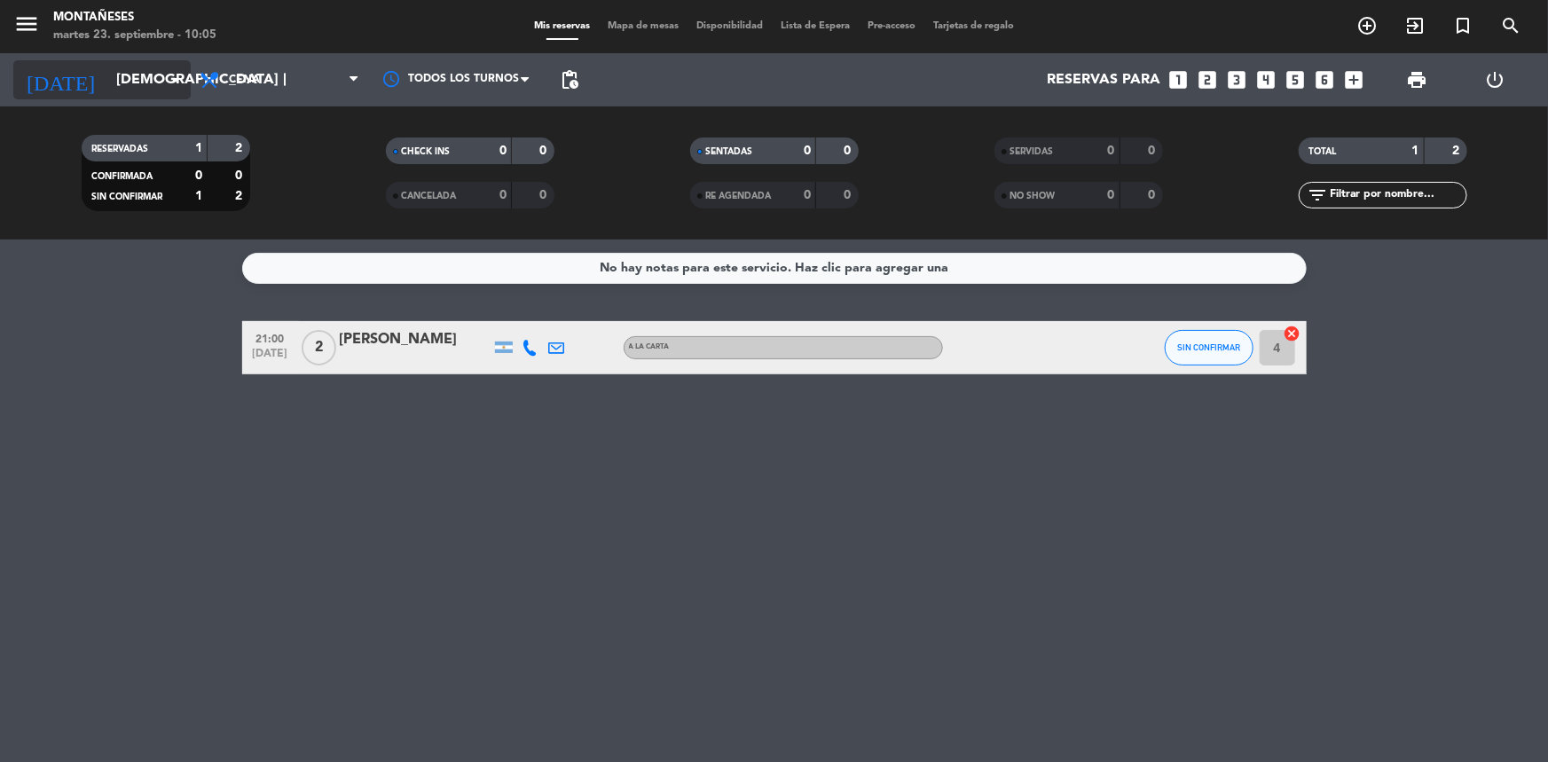
click at [138, 83] on input "[DEMOGRAPHIC_DATA] [DATE]" at bounding box center [200, 80] width 187 height 35
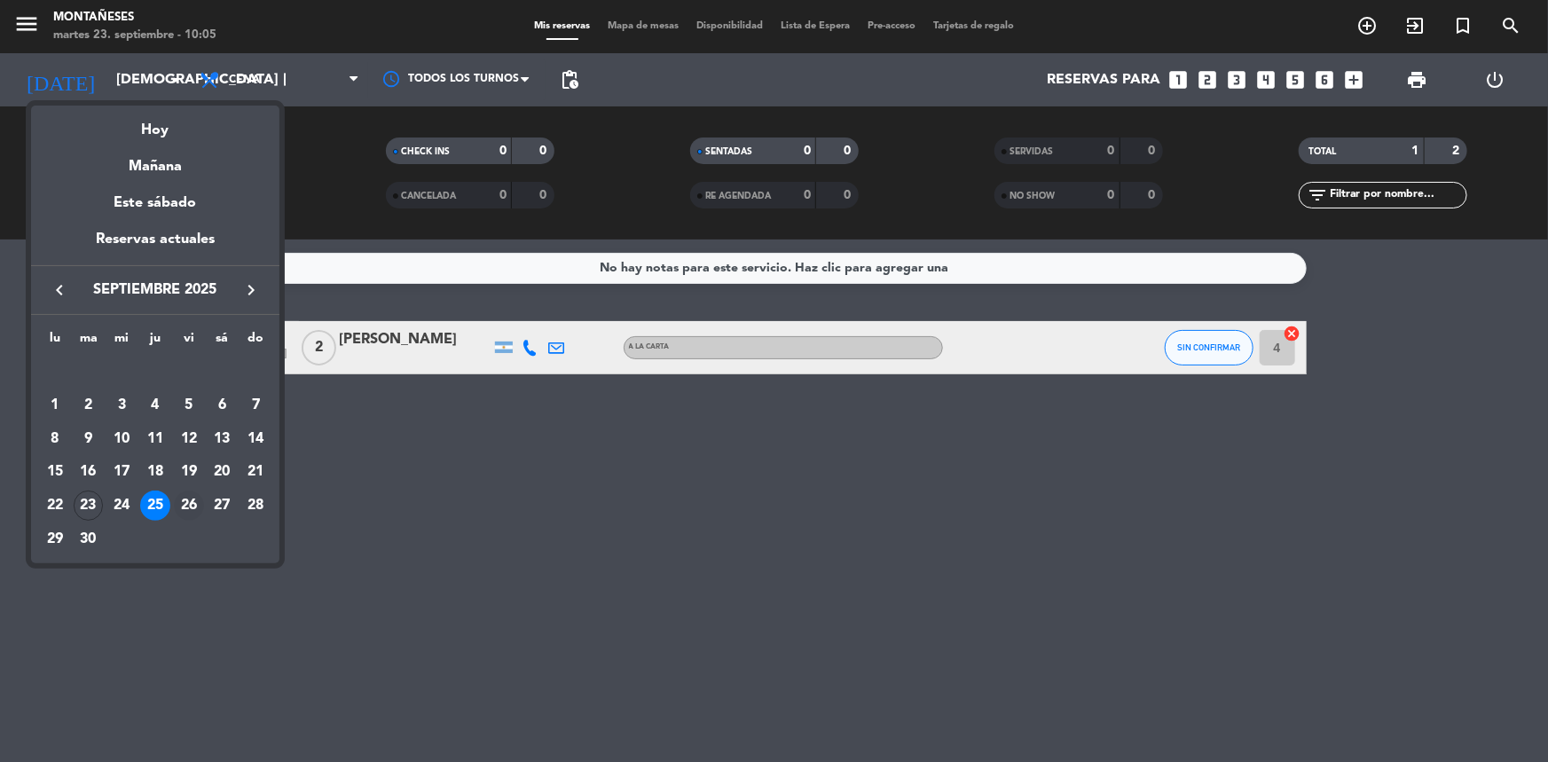
click at [189, 510] on div "26" at bounding box center [189, 506] width 30 height 30
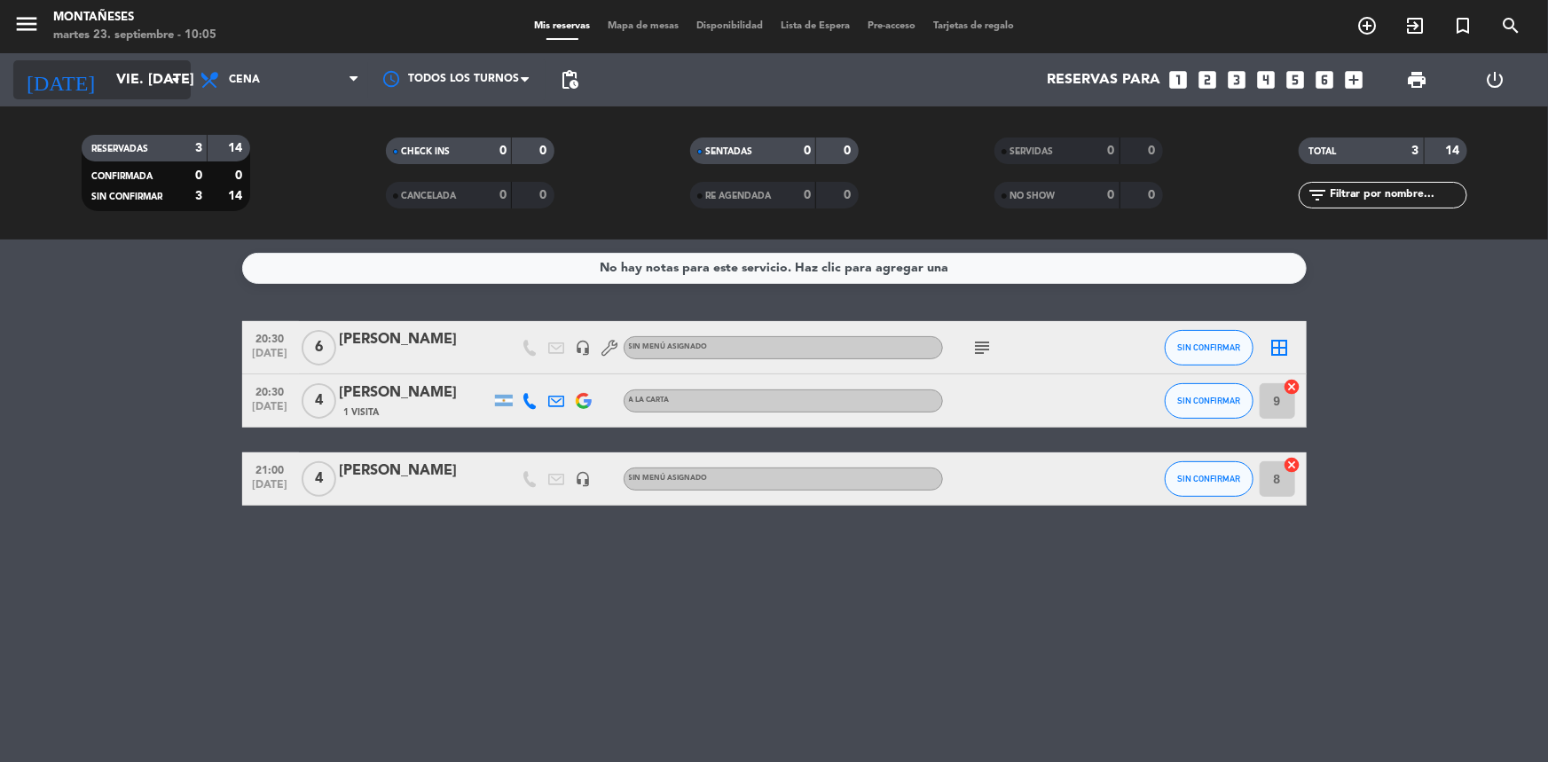
click at [149, 69] on input "vie. [DATE]" at bounding box center [200, 80] width 187 height 35
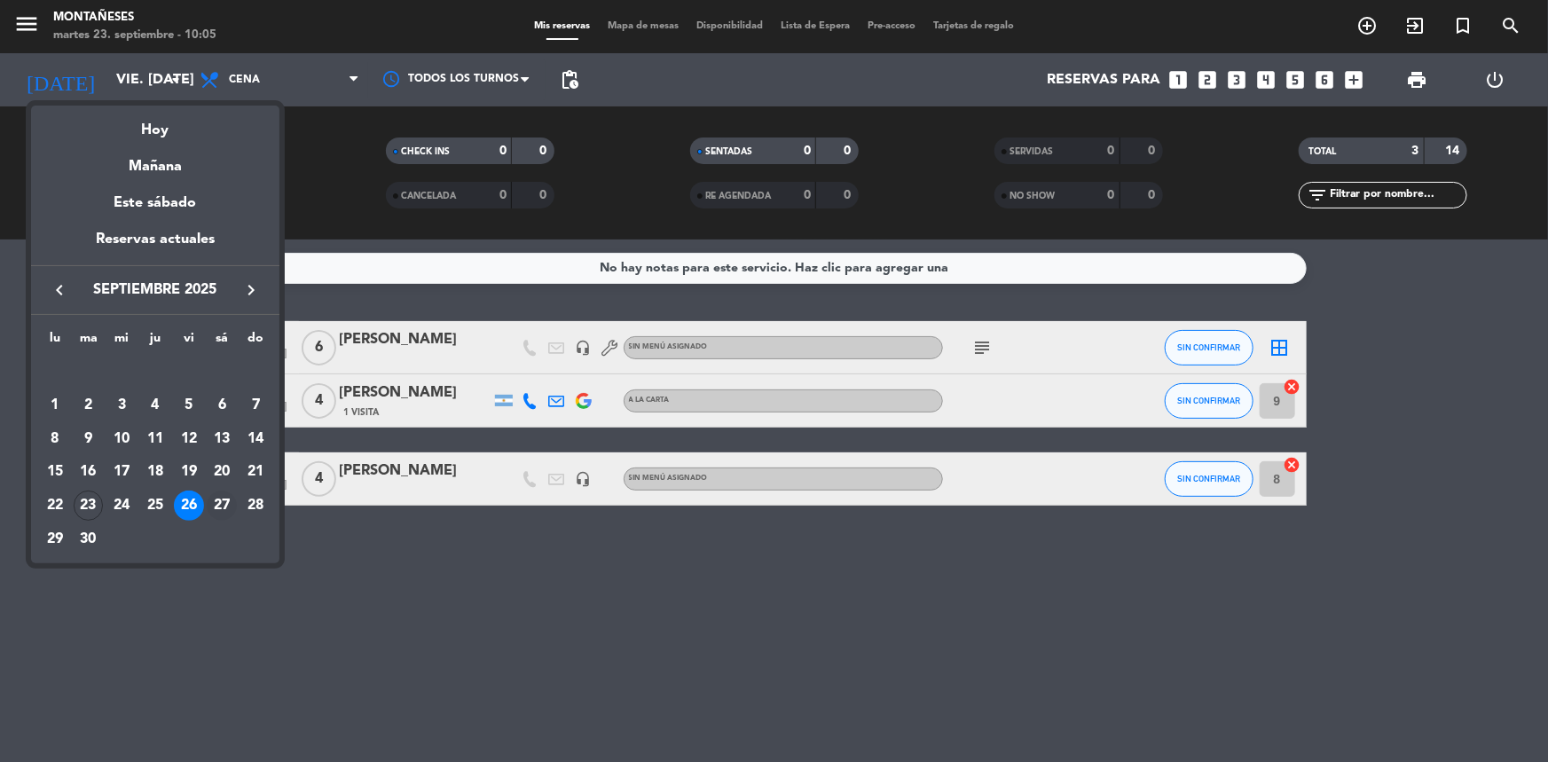
click at [221, 510] on div "27" at bounding box center [222, 506] width 30 height 30
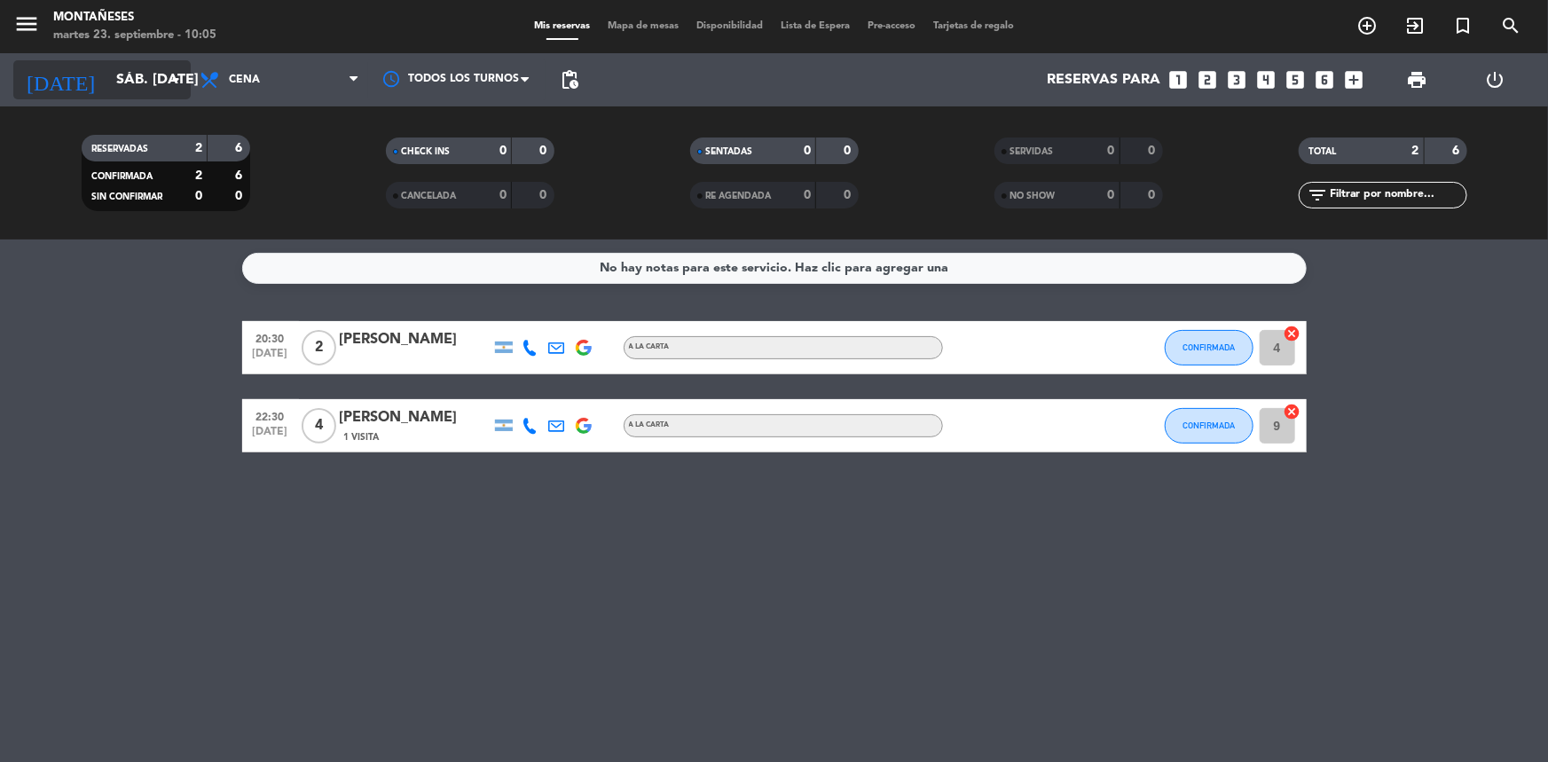
click at [108, 92] on input "sáb. [DATE]" at bounding box center [200, 80] width 187 height 35
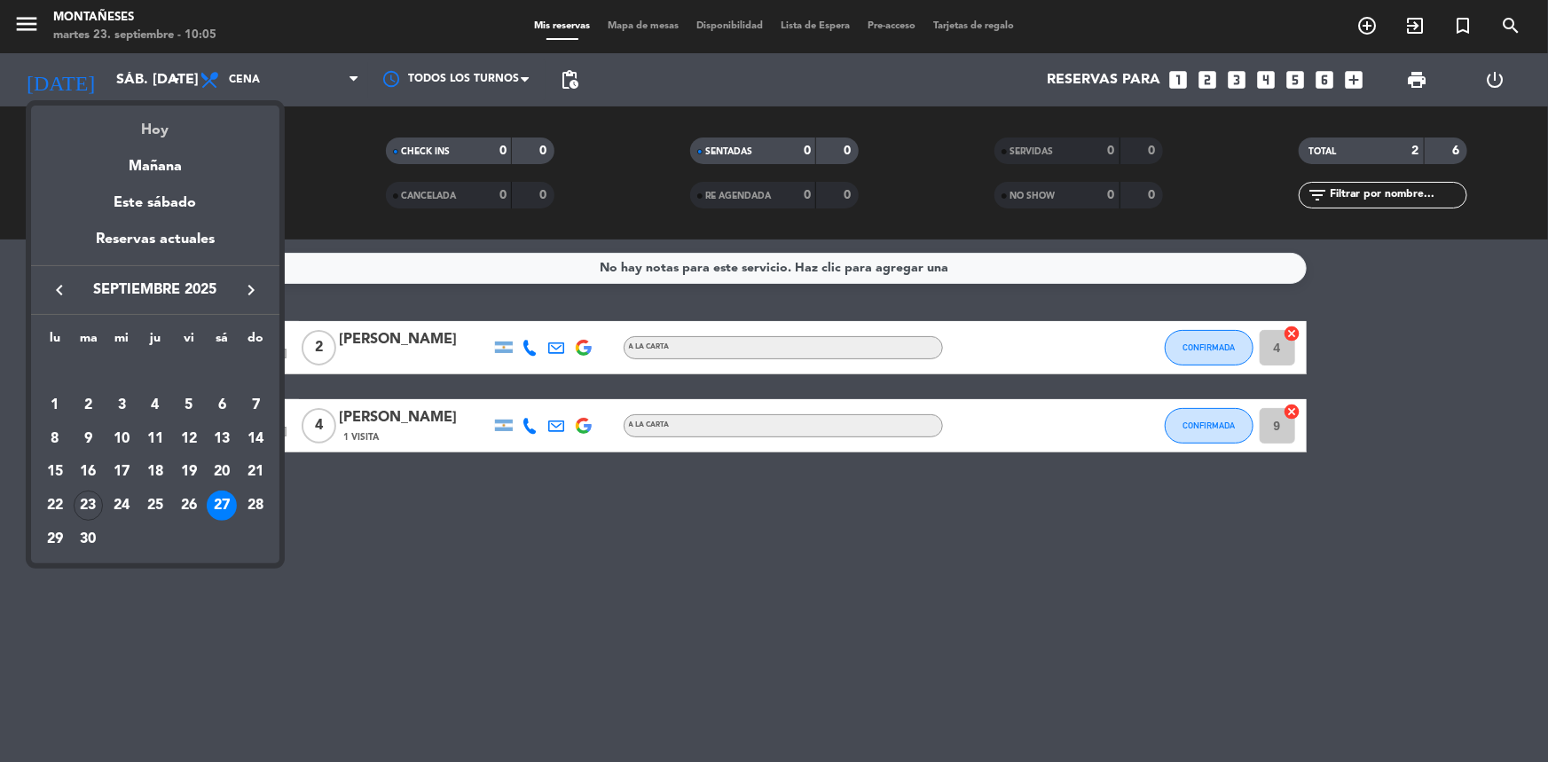
click at [160, 134] on div "Hoy" at bounding box center [155, 124] width 248 height 36
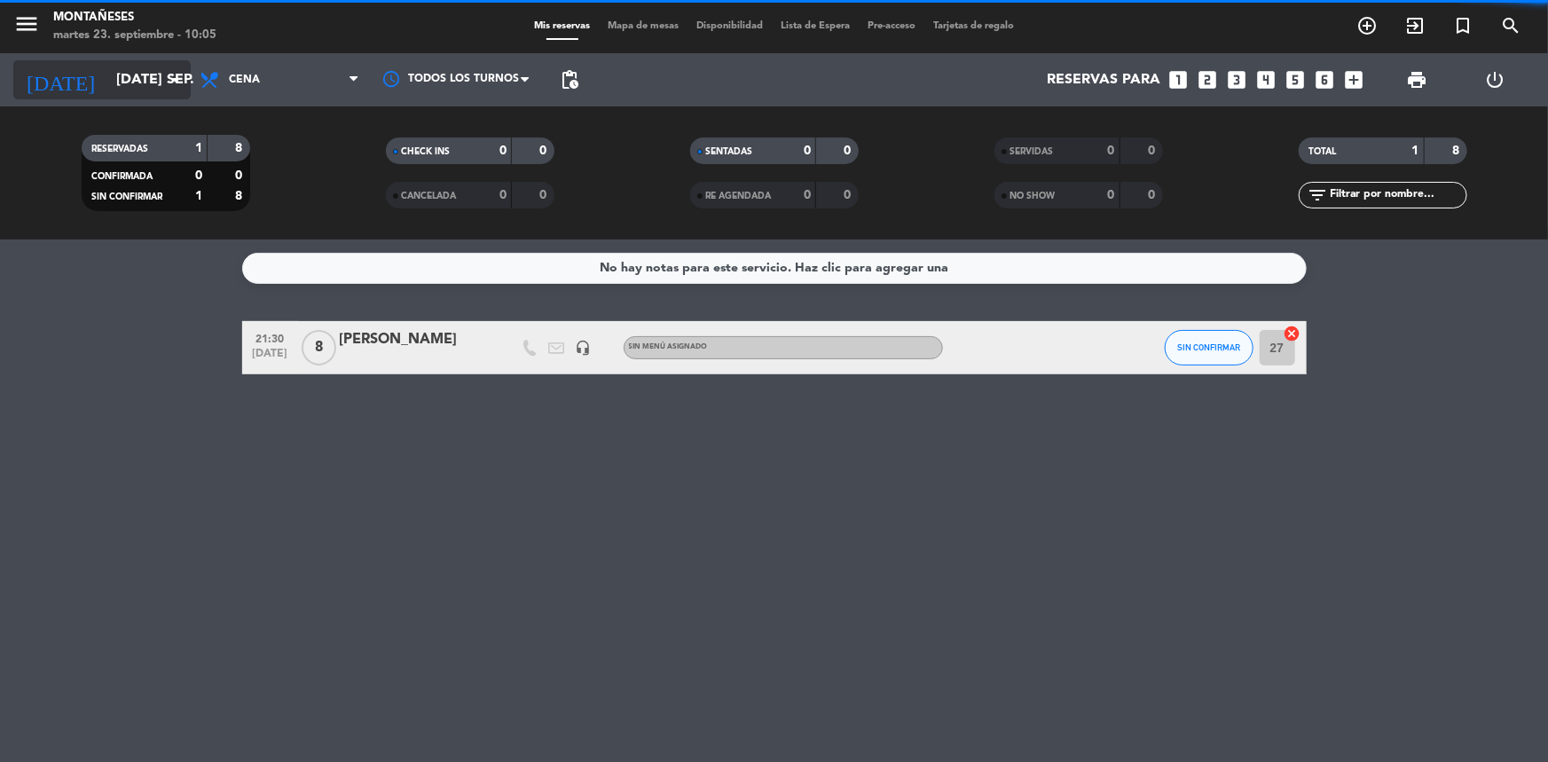
click at [143, 87] on input "[DATE] sep." at bounding box center [200, 80] width 187 height 35
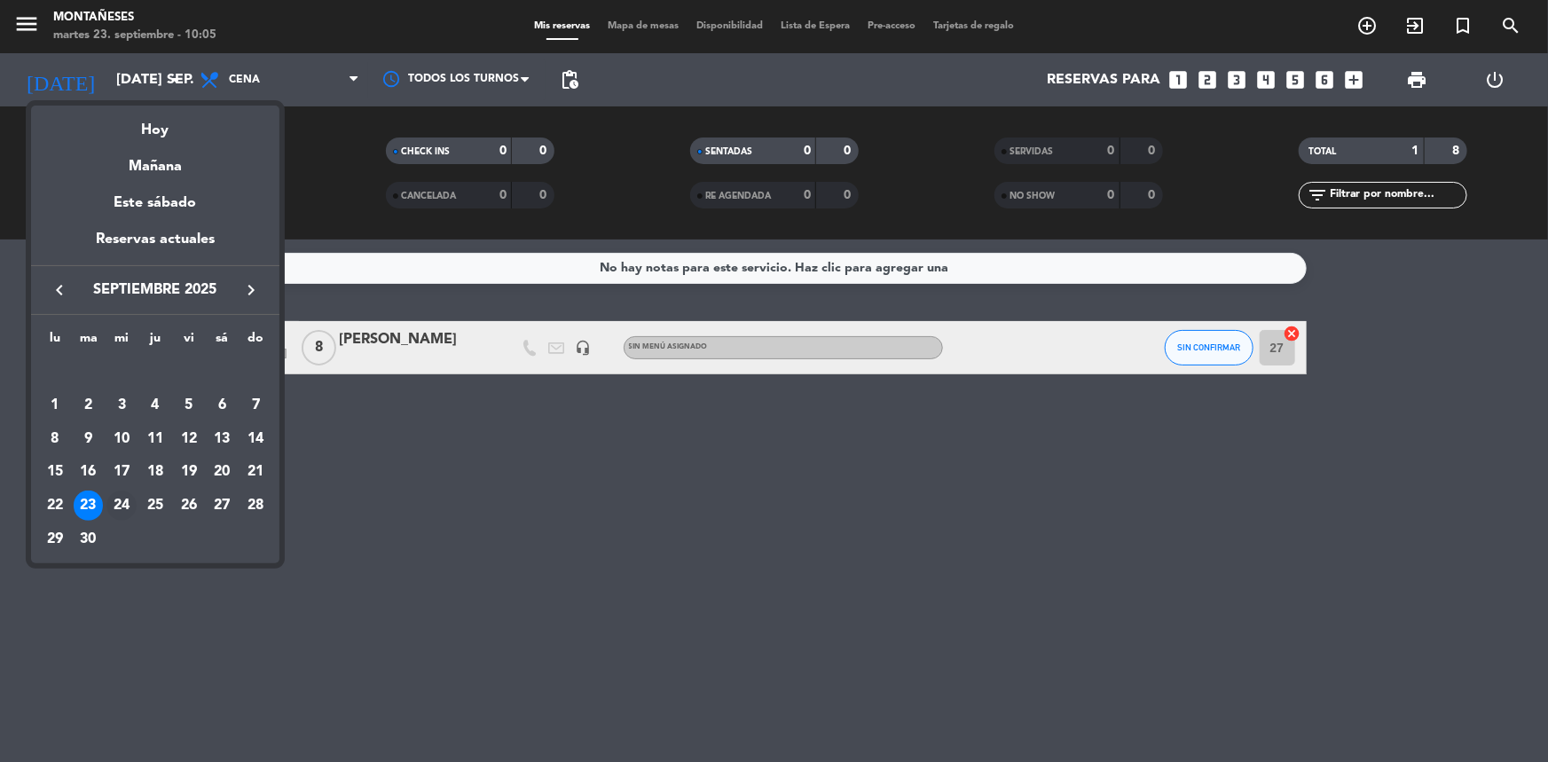
click at [125, 496] on div "24" at bounding box center [121, 506] width 30 height 30
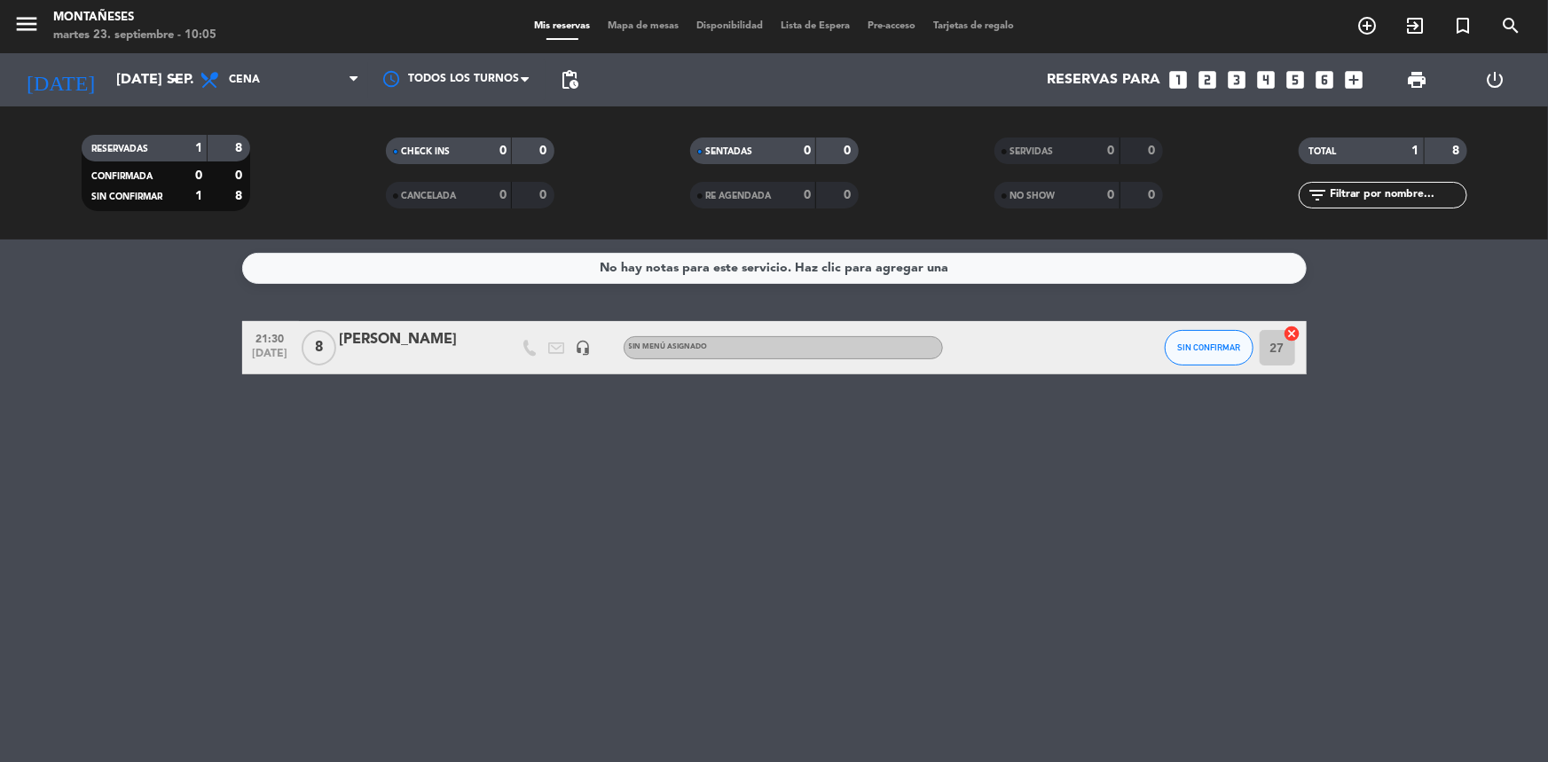
type input "mié. [DATE]"
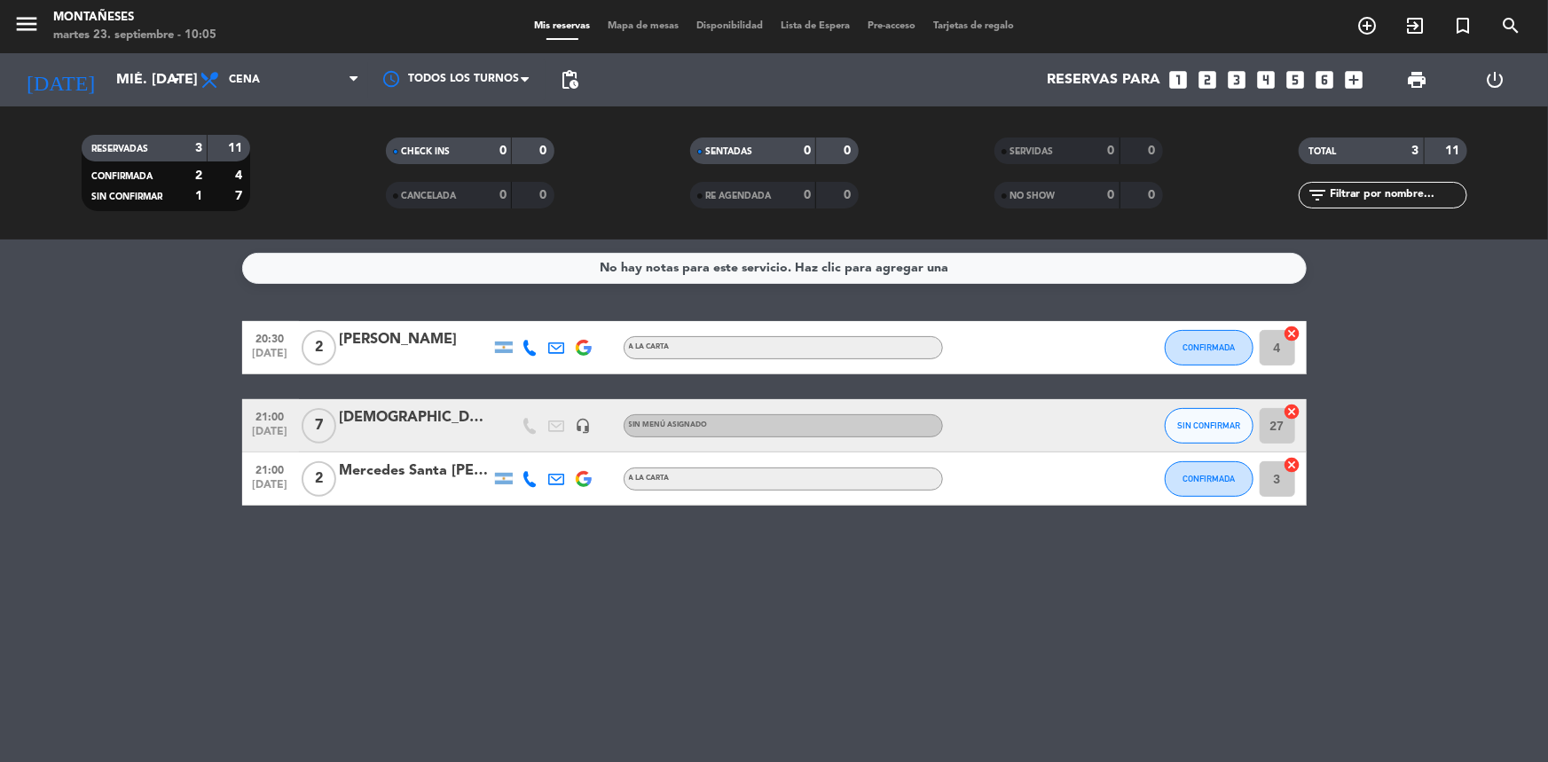
click at [152, 311] on div "No hay notas para este servicio. Haz clic para agregar una 20:30 [DATE] 2 [PERS…" at bounding box center [774, 501] width 1548 height 523
click at [1273, 81] on icon "looks_4" at bounding box center [1265, 79] width 23 height 23
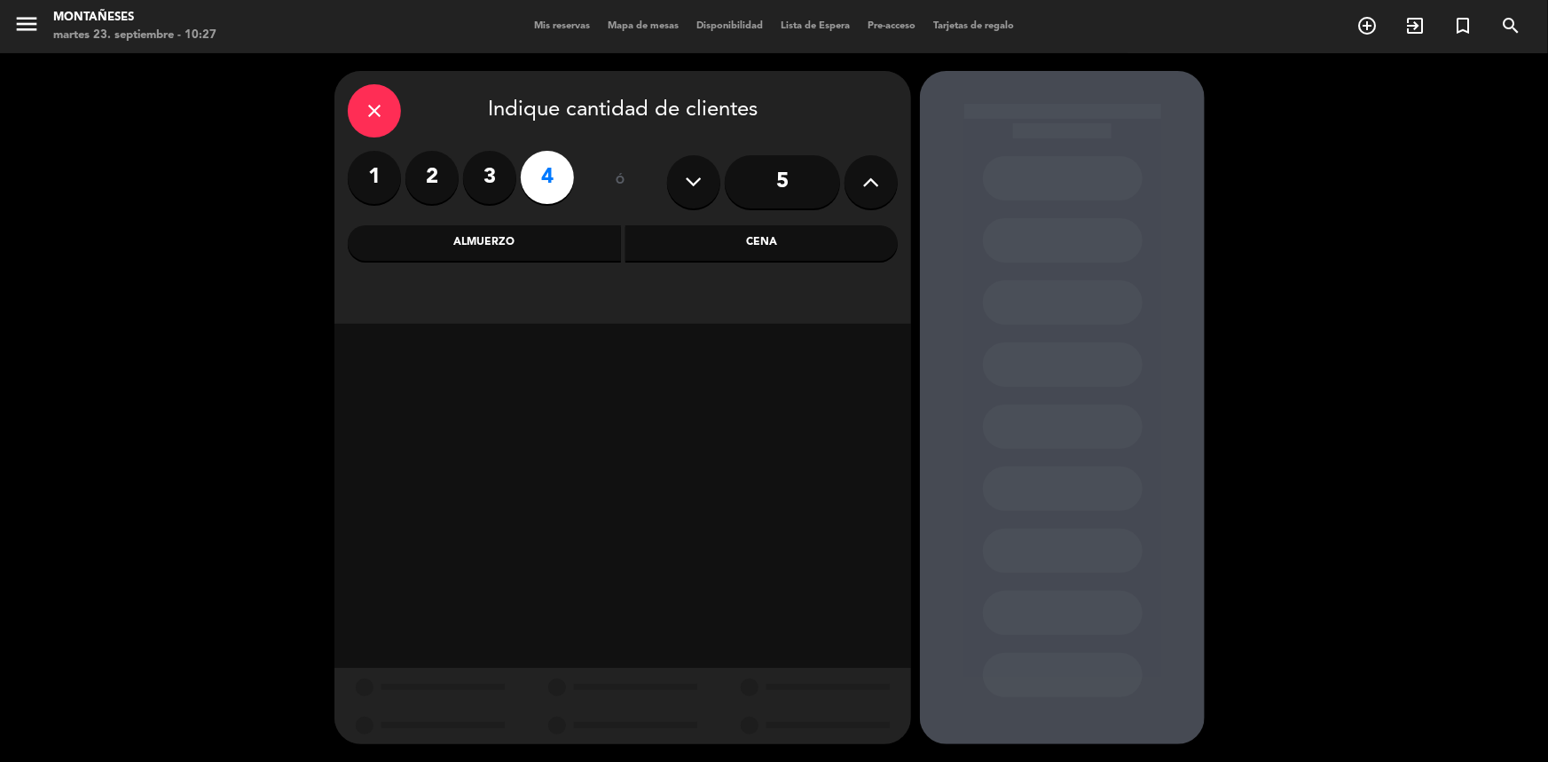
click at [672, 246] on div "Cena" at bounding box center [761, 242] width 273 height 35
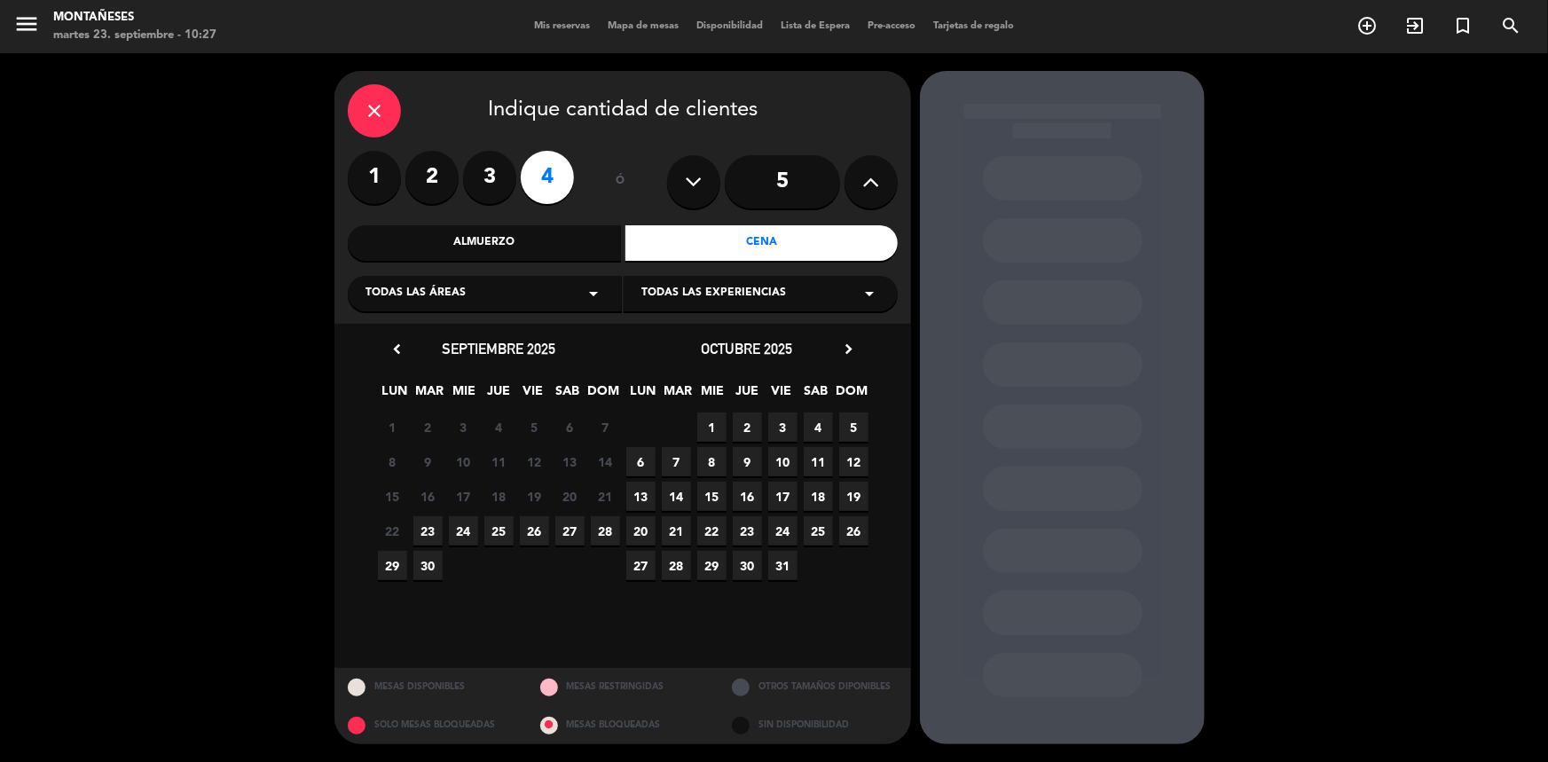
click at [421, 537] on span "23" at bounding box center [427, 530] width 29 height 29
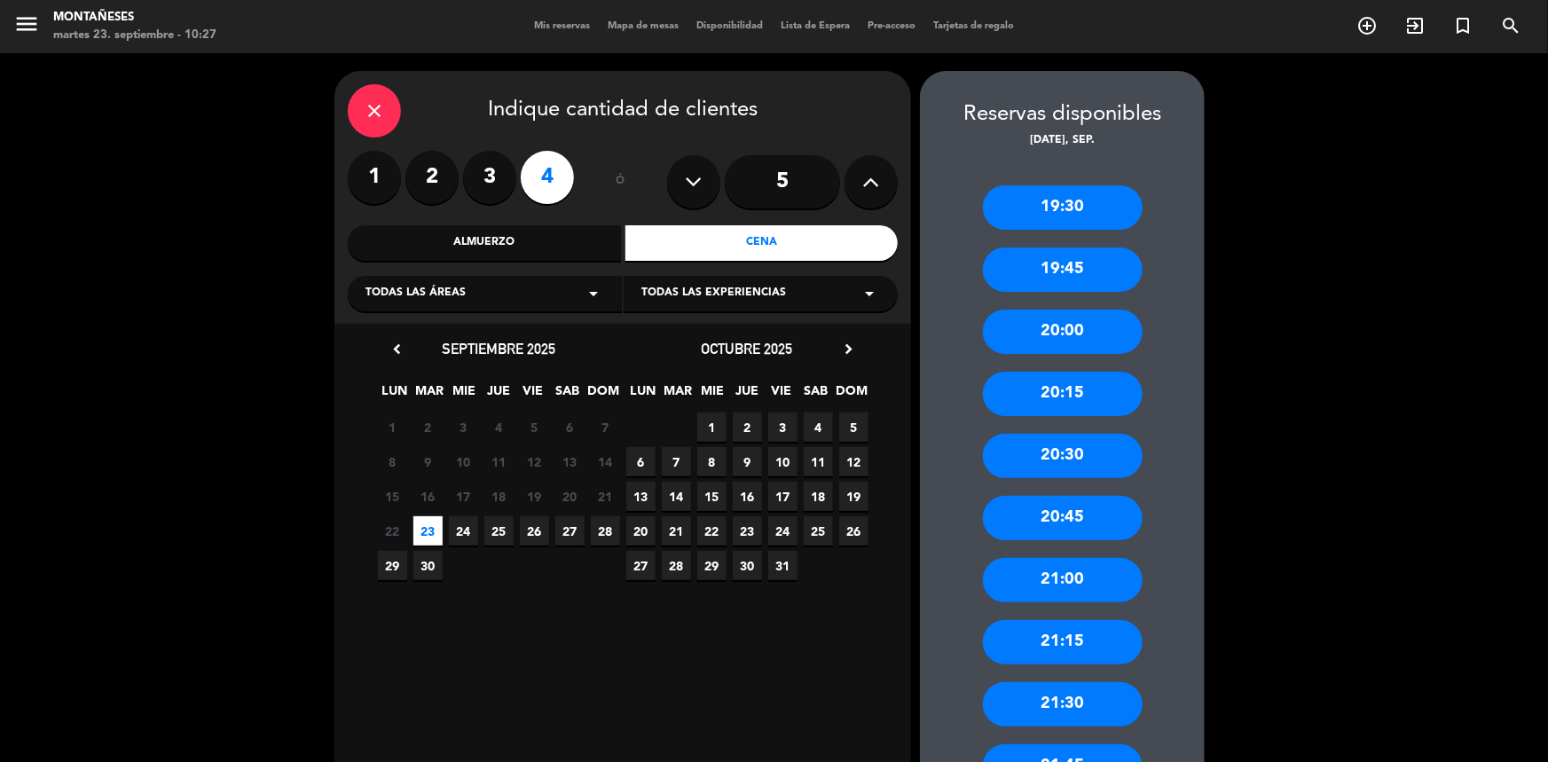
click at [1073, 452] on div "20:30" at bounding box center [1063, 456] width 160 height 44
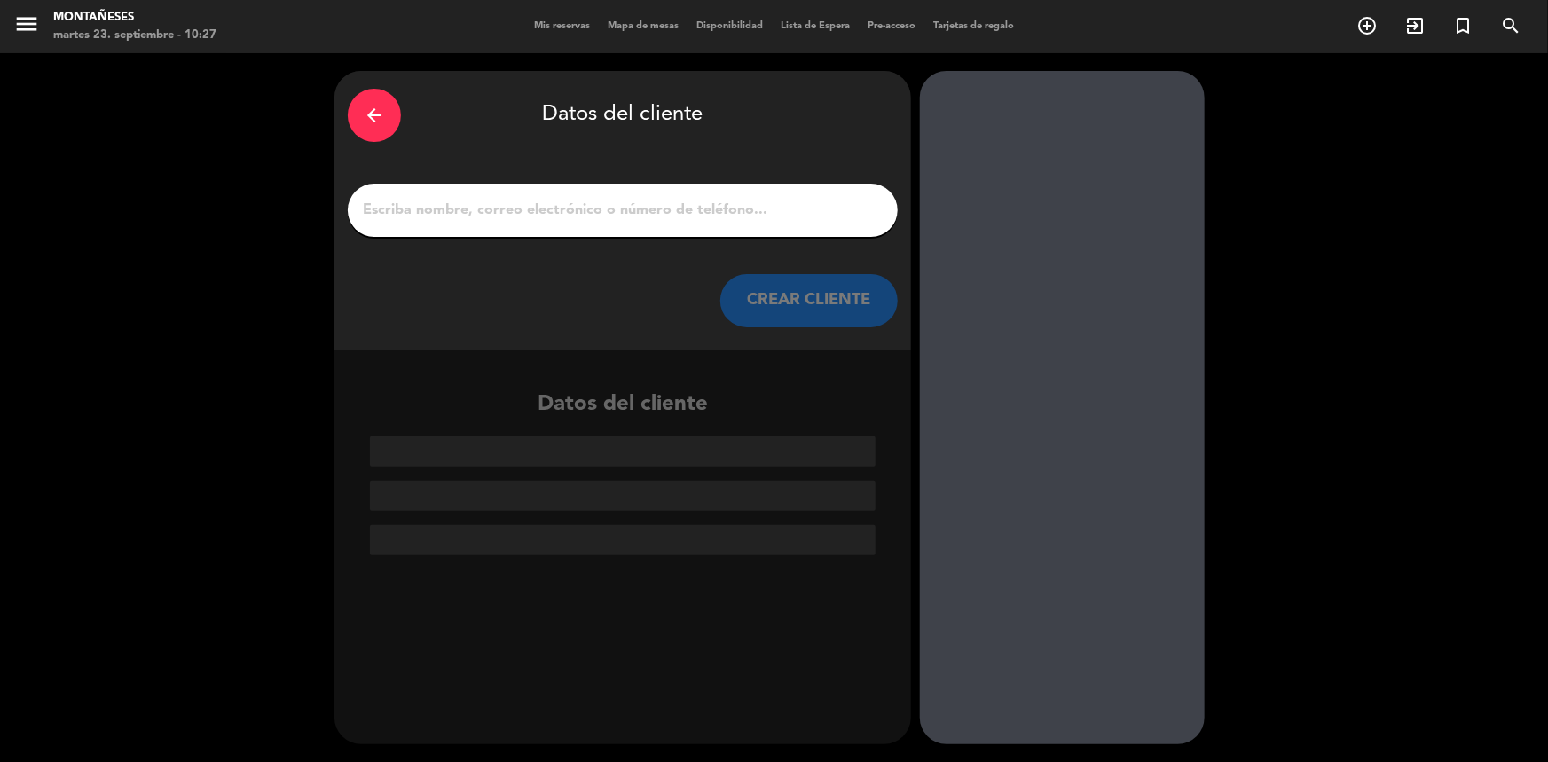
click at [486, 205] on input "1" at bounding box center [622, 210] width 523 height 25
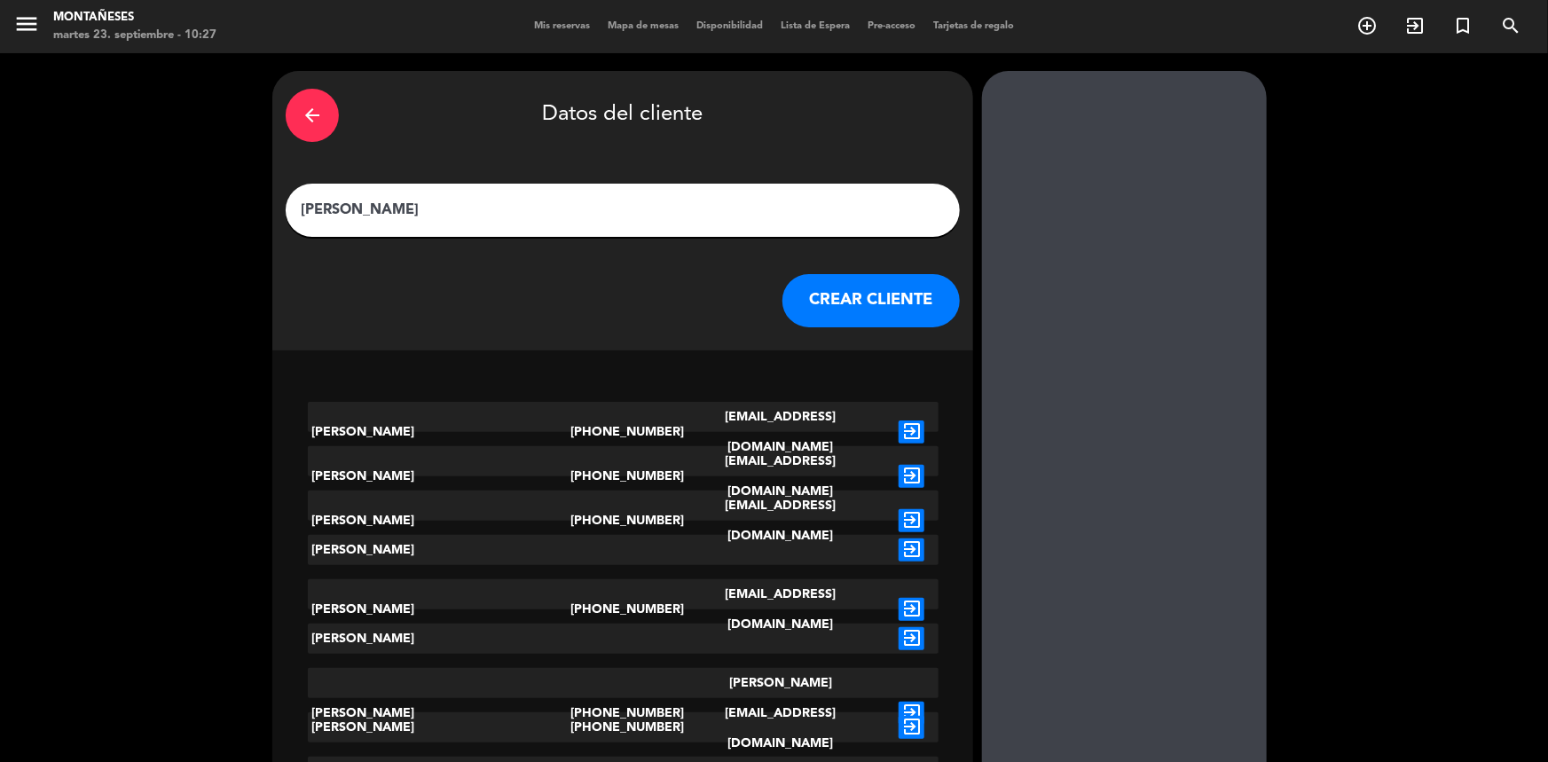
type input "[PERSON_NAME]"
click at [783, 310] on button "CREAR CLIENTE" at bounding box center [871, 300] width 177 height 53
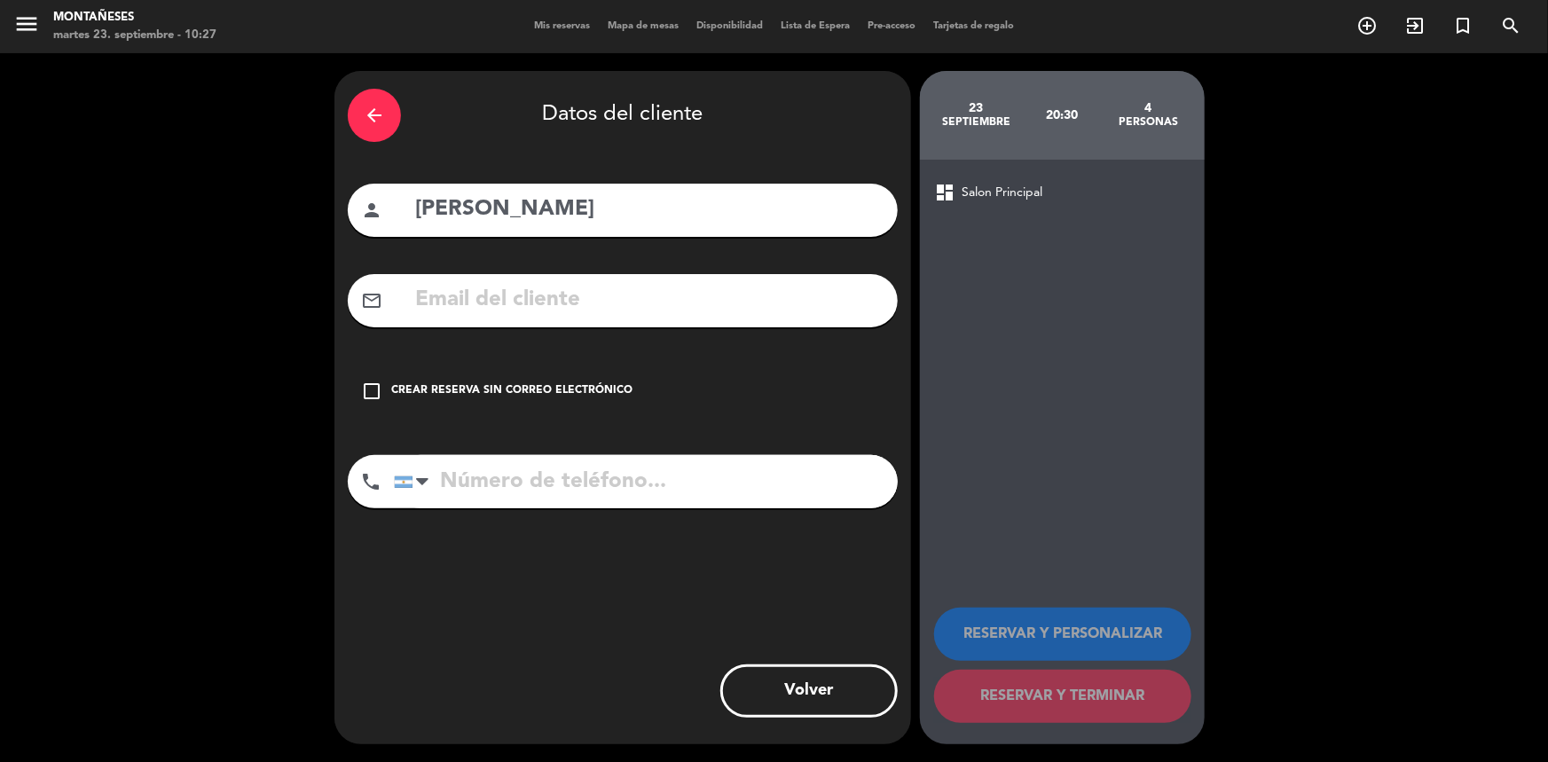
drag, startPoint x: 531, startPoint y: 389, endPoint x: 583, endPoint y: 416, distance: 58.3
click at [541, 396] on div "Crear reserva sin correo electrónico" at bounding box center [511, 391] width 241 height 18
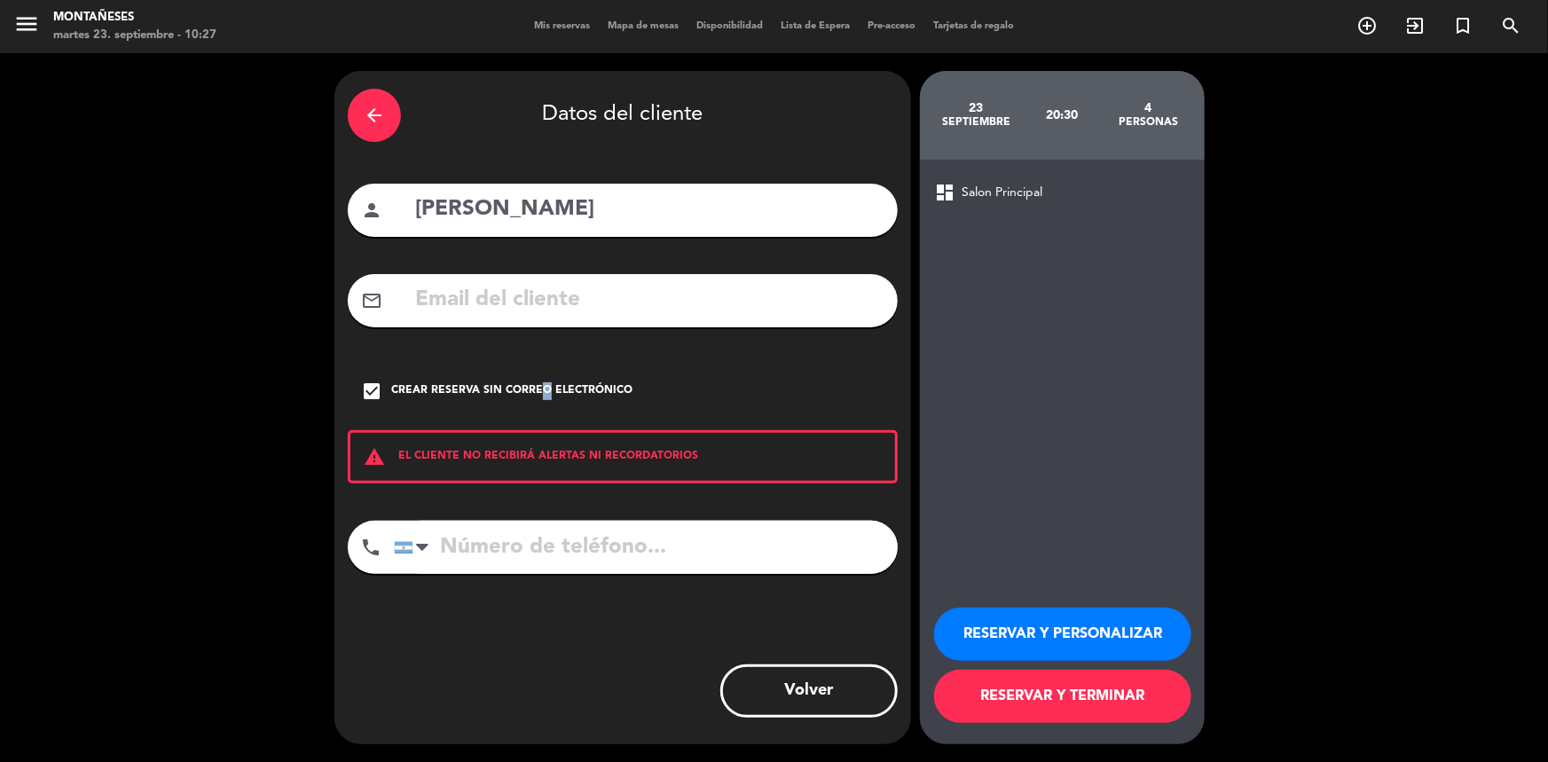
click at [1011, 710] on button "RESERVAR Y TERMINAR" at bounding box center [1062, 696] width 257 height 53
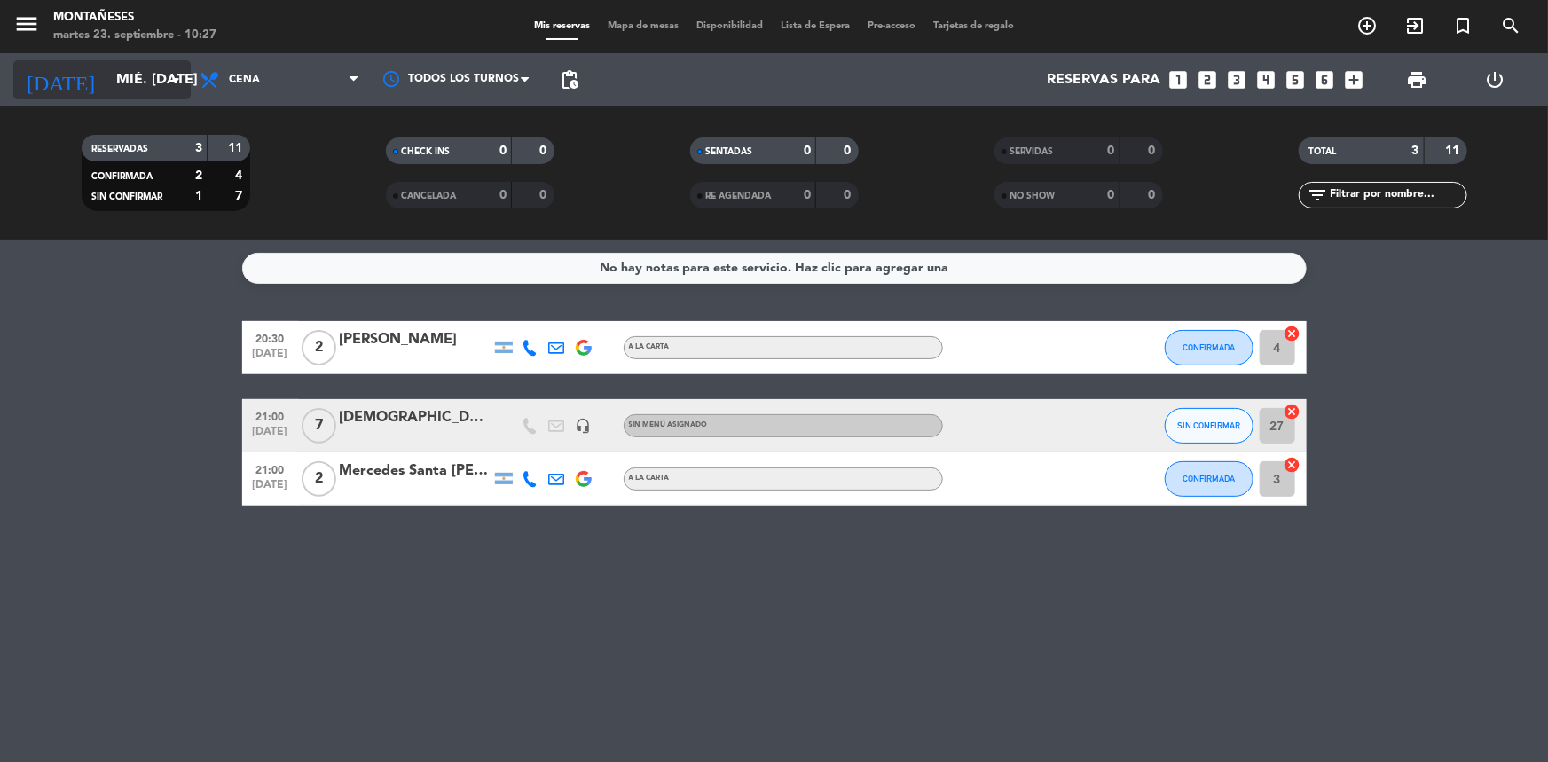
click at [146, 84] on input "mié. [DATE]" at bounding box center [200, 80] width 187 height 35
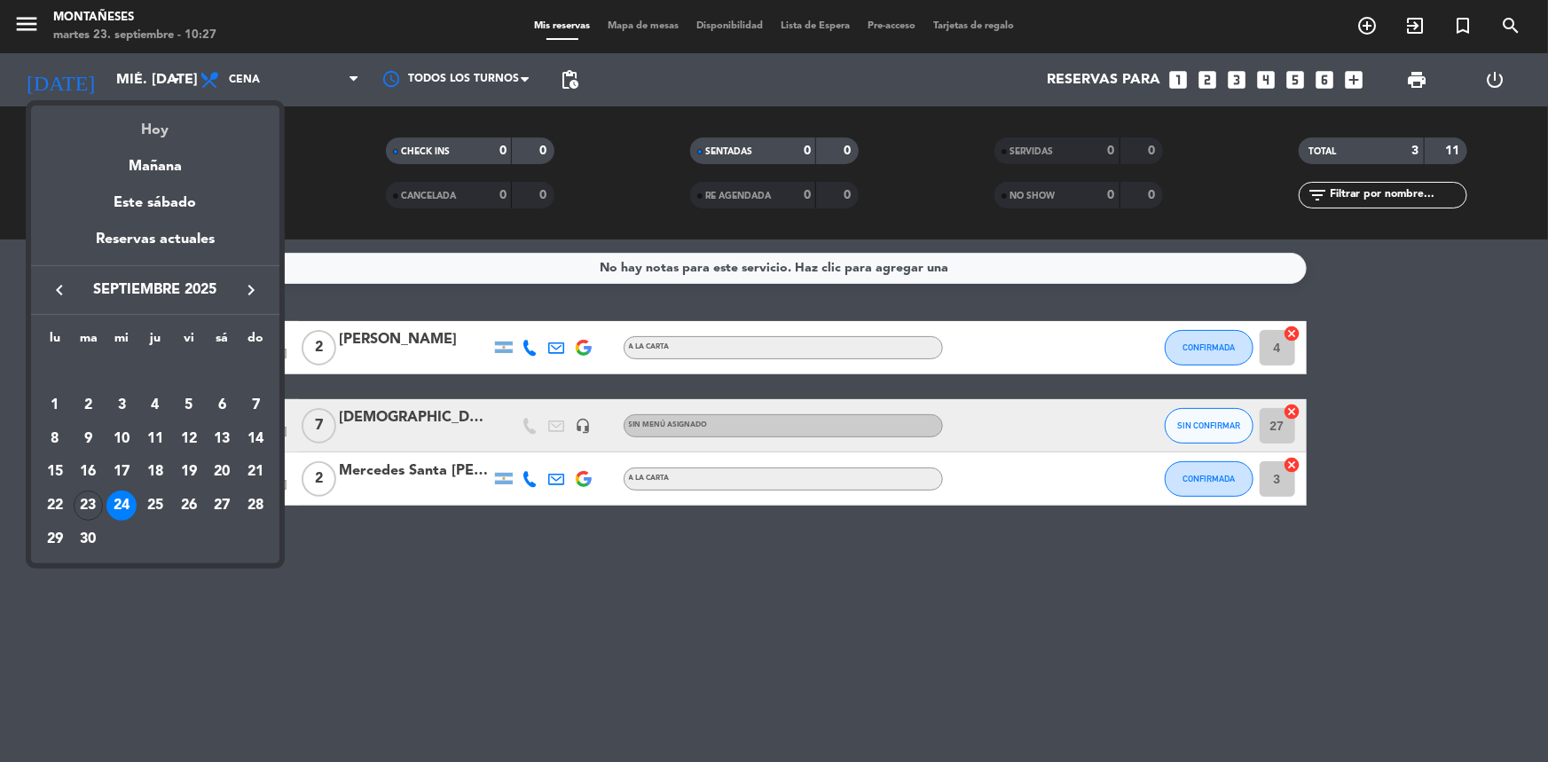
click at [154, 136] on div "Hoy" at bounding box center [155, 124] width 248 height 36
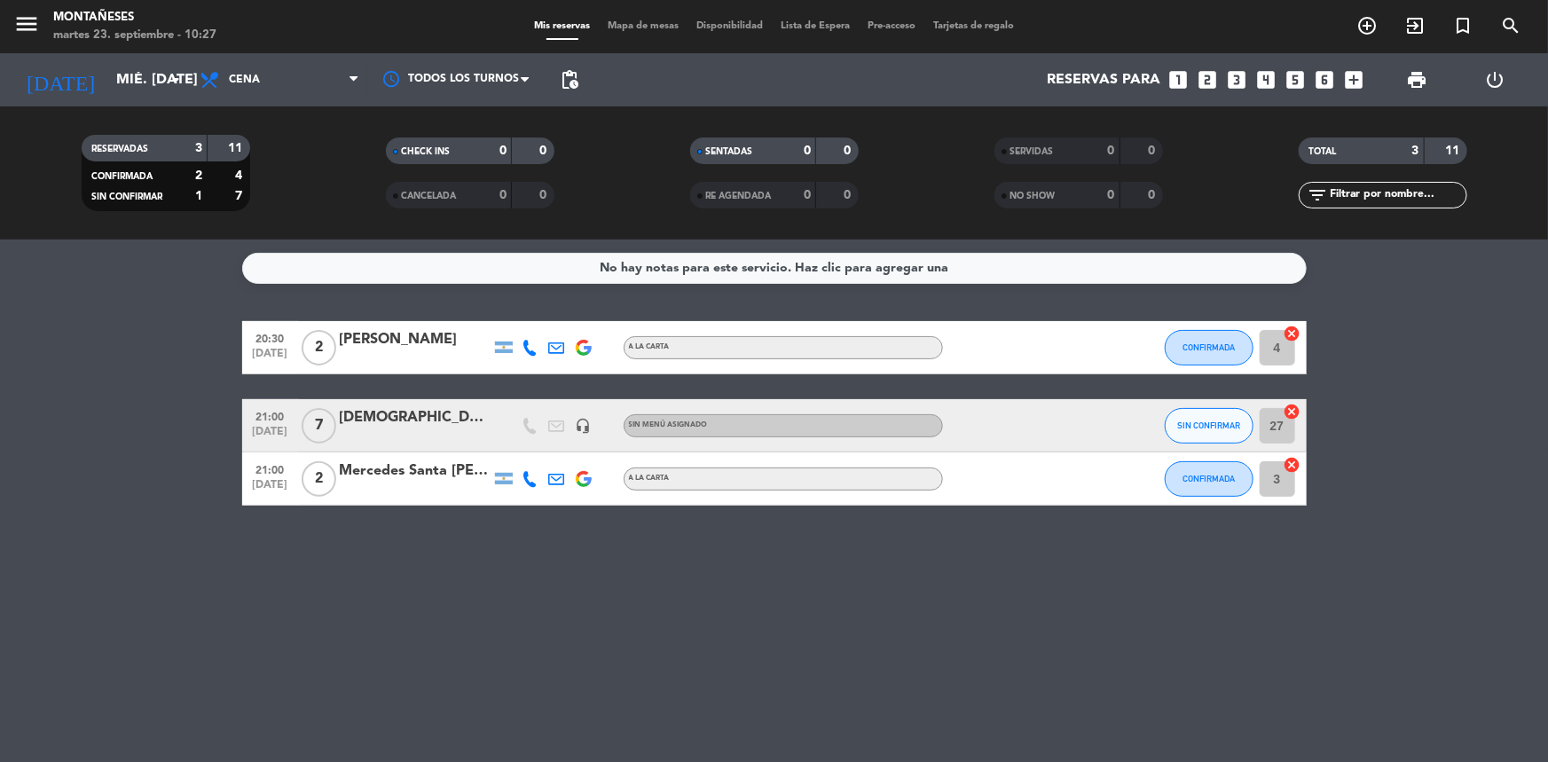
type input "[DATE] sep."
